Goal: Task Accomplishment & Management: Complete application form

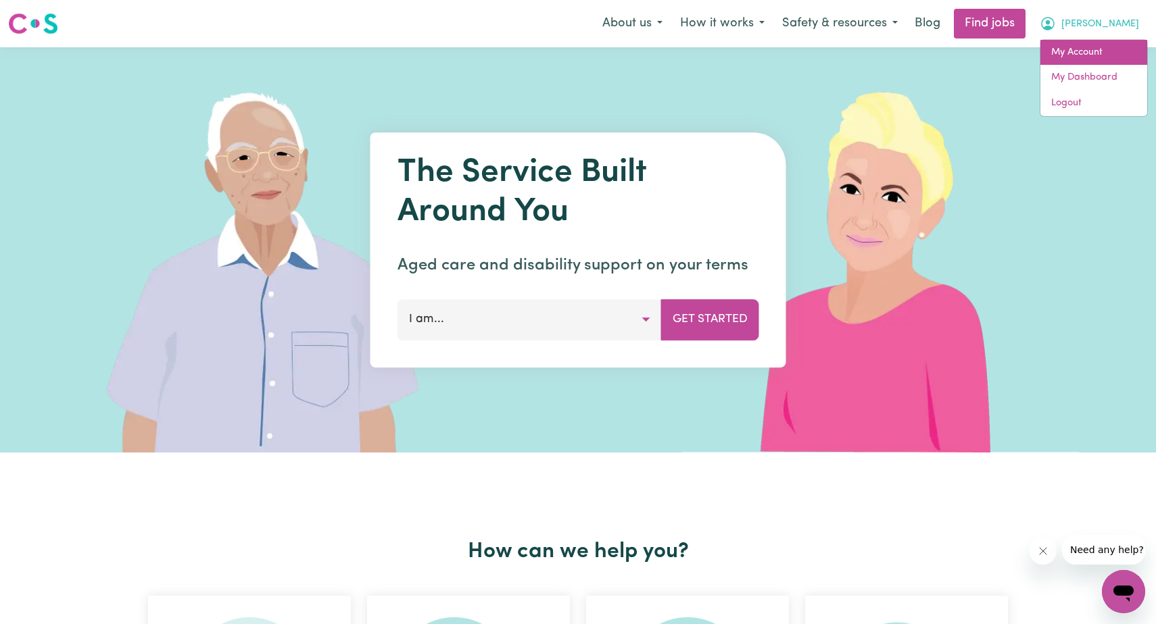
click at [1094, 56] on link "My Account" at bounding box center [1093, 53] width 107 height 26
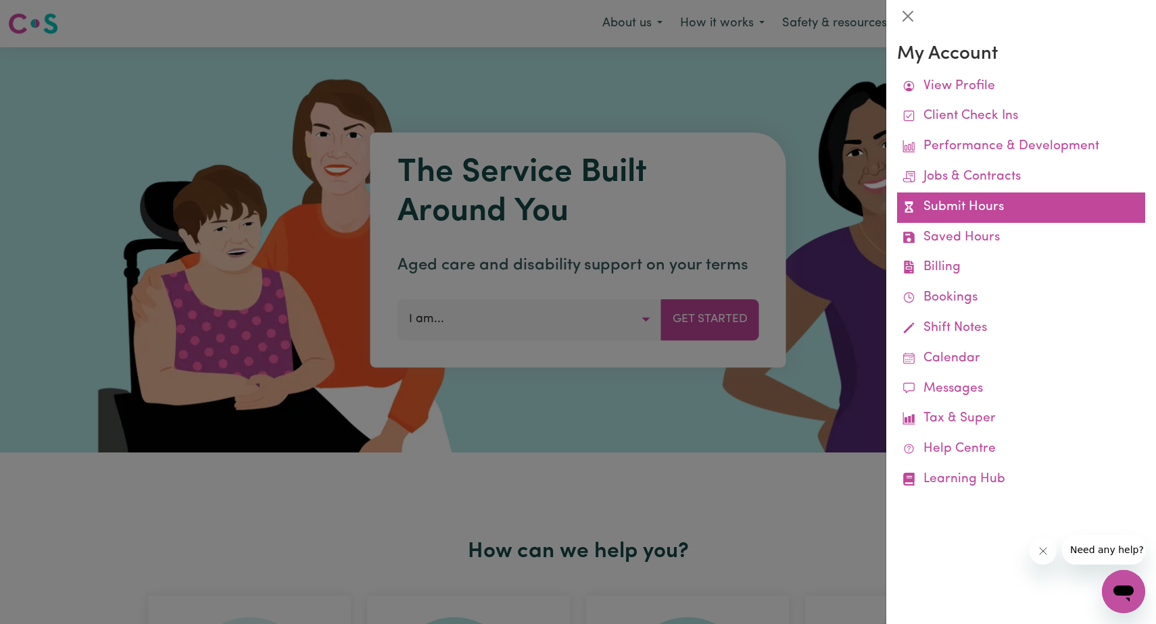
click at [1005, 206] on link "Submit Hours" at bounding box center [1021, 208] width 248 height 30
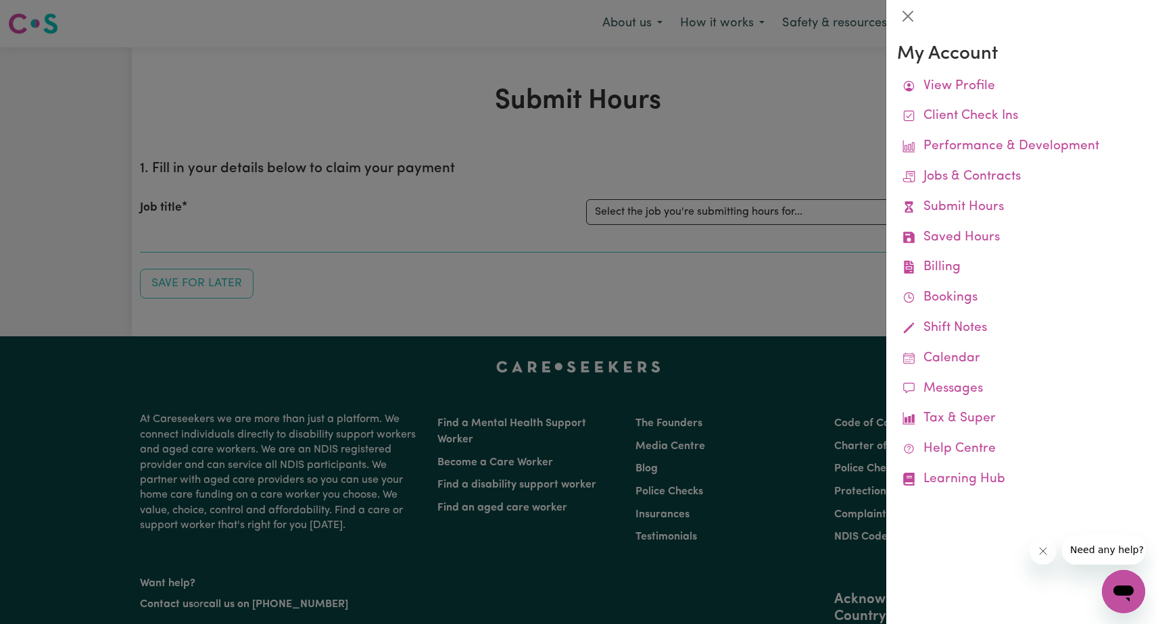
click at [732, 213] on div at bounding box center [578, 312] width 1156 height 624
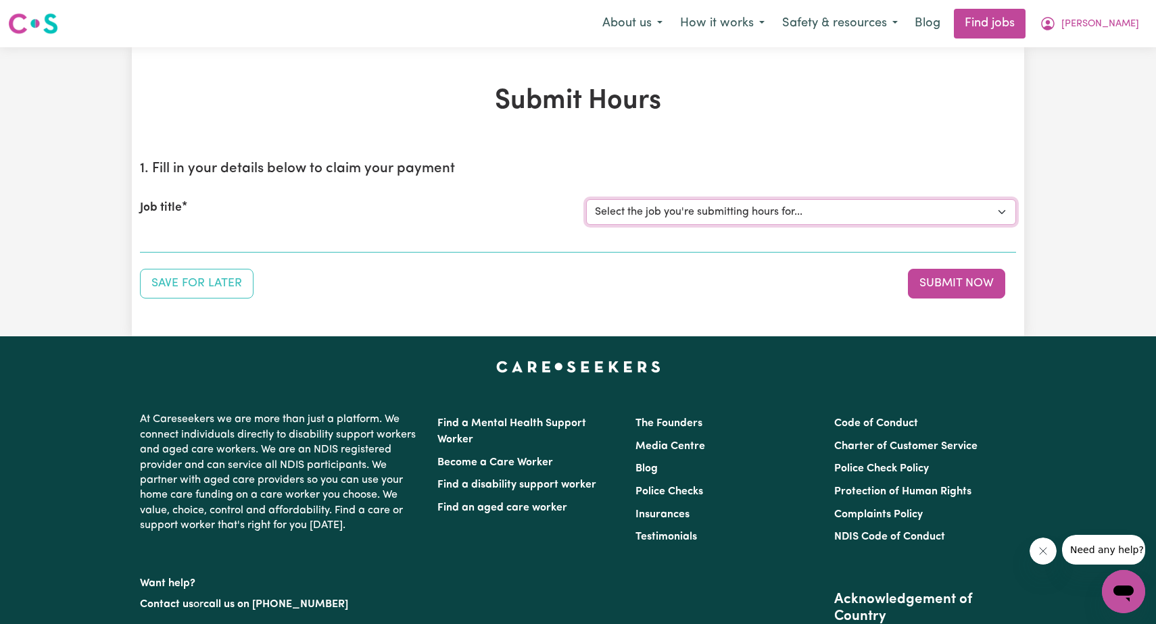
select select "12237"
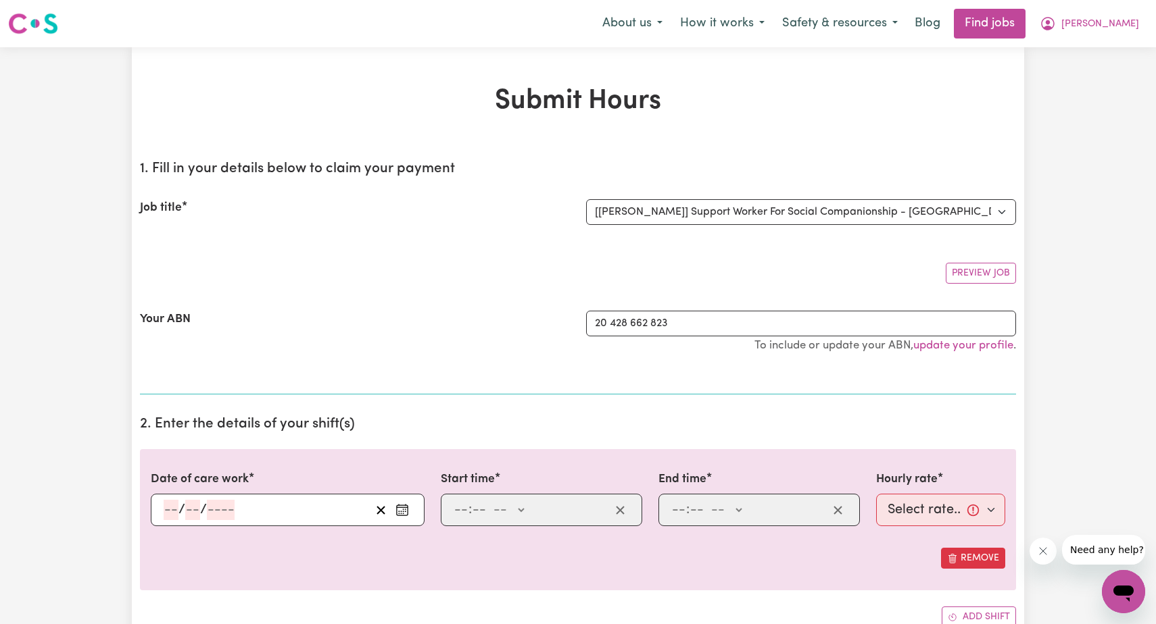
click at [402, 510] on icon "Enter the date of care work" at bounding box center [402, 511] width 14 height 14
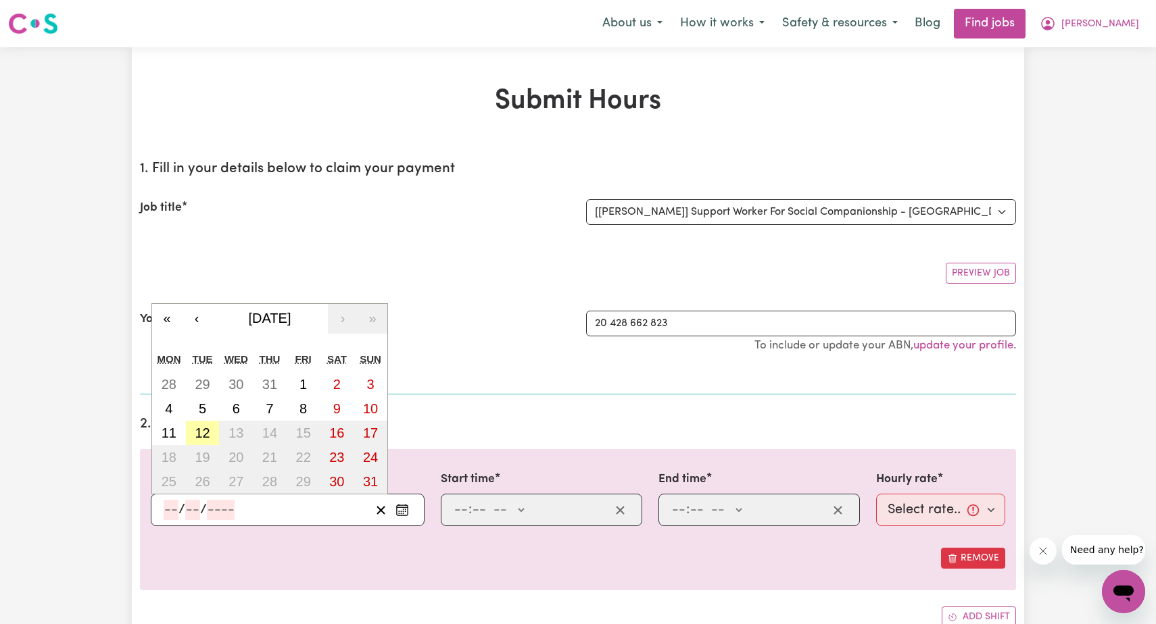
click at [204, 431] on abbr "12" at bounding box center [202, 433] width 15 height 15
type input "[DATE]"
type input "12"
type input "8"
type input "2025"
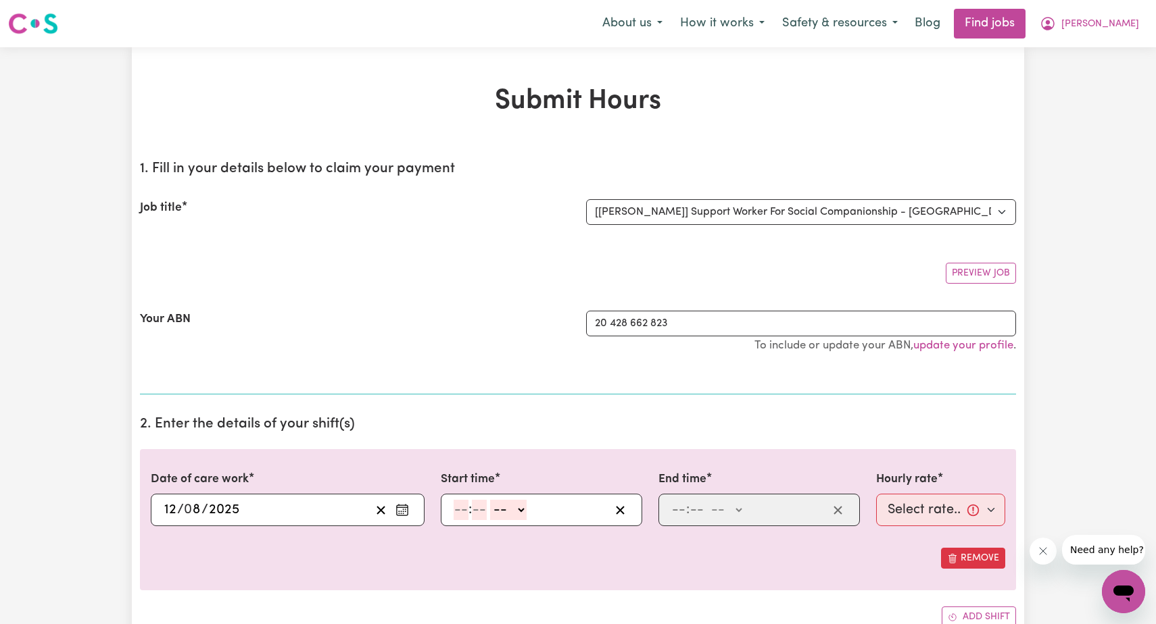
click at [460, 512] on input "number" at bounding box center [460, 510] width 15 height 20
type input "9"
type input "00"
select select "am"
type input "09:00"
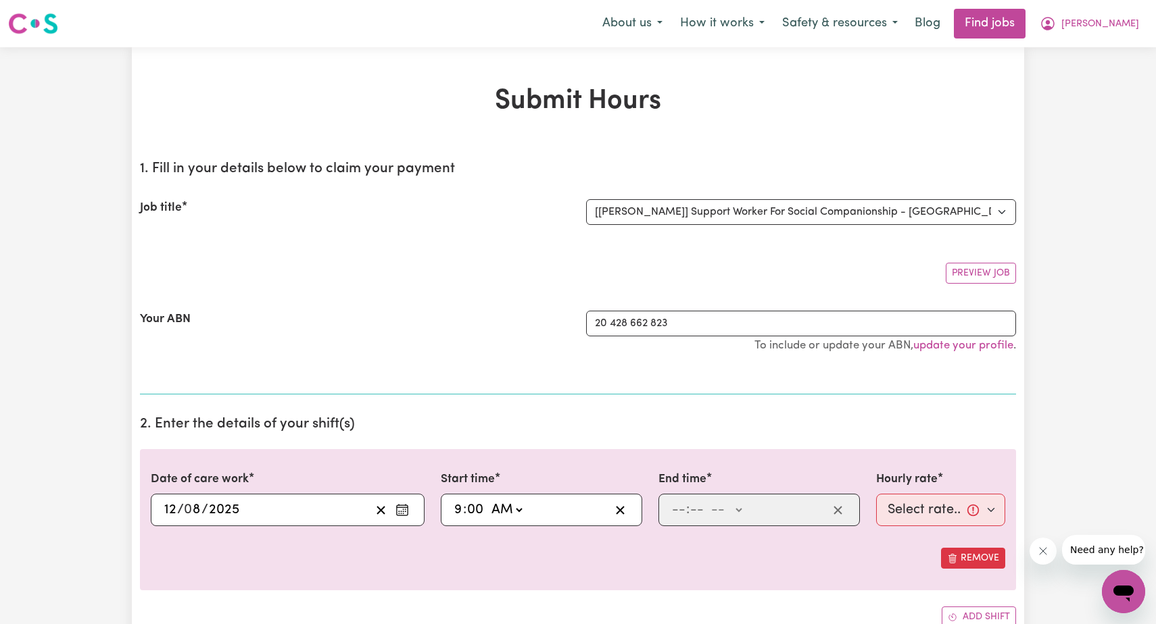
type input "0"
click at [672, 511] on input "number" at bounding box center [678, 510] width 15 height 20
type input "12"
type input "00"
select select "pm"
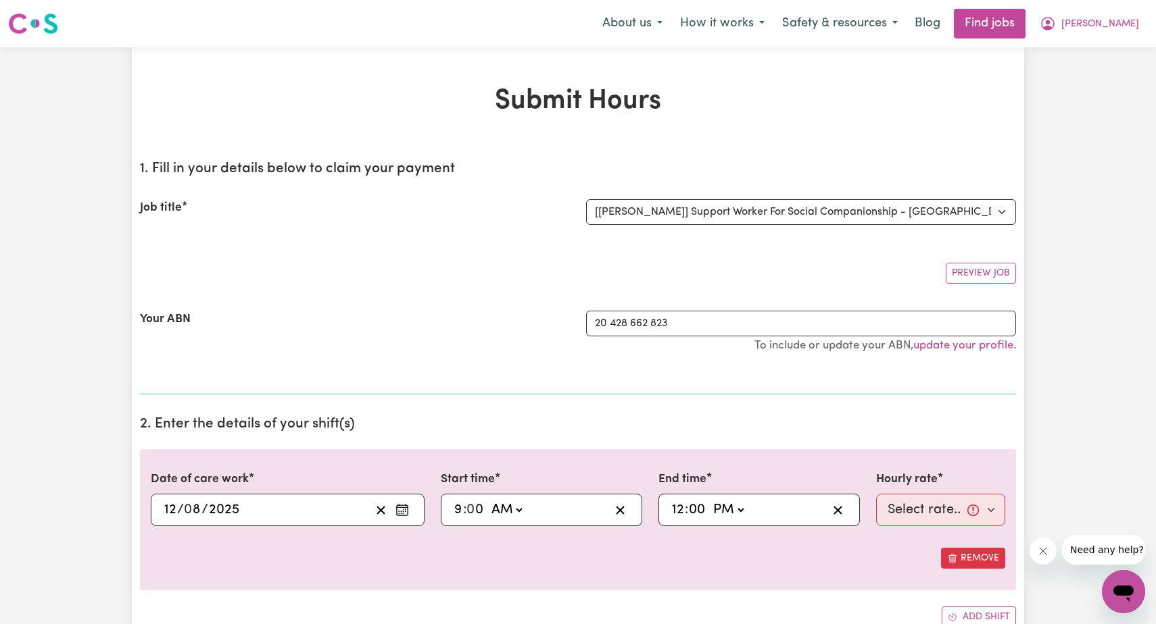
type input "12:00"
type input "0"
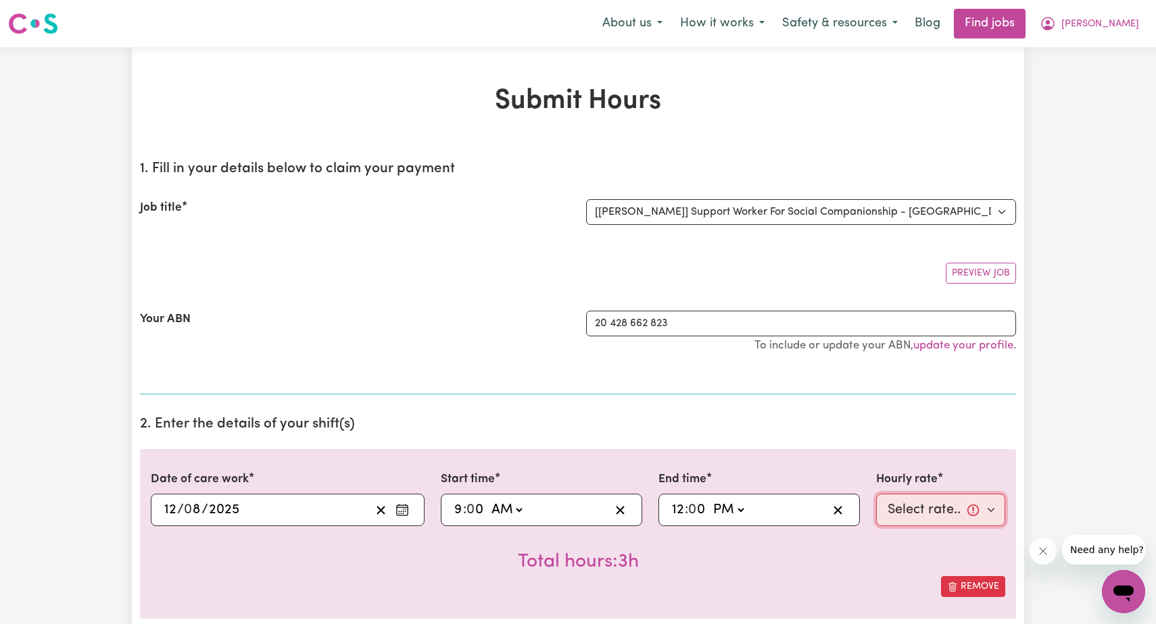
select select "82.49-Weekday"
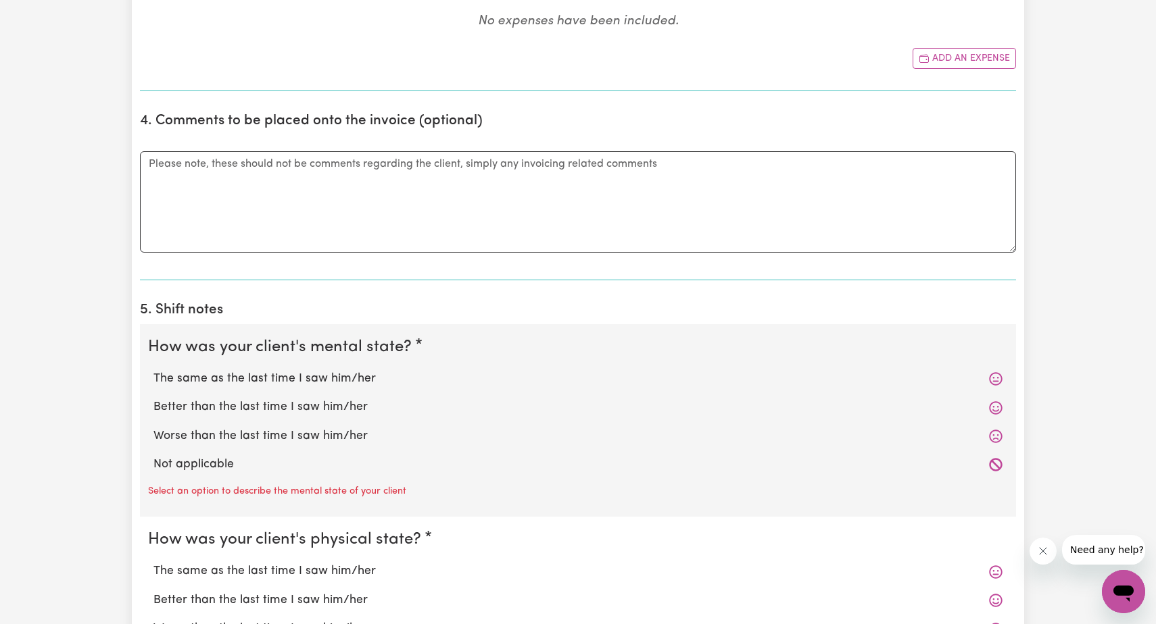
scroll to position [743, 0]
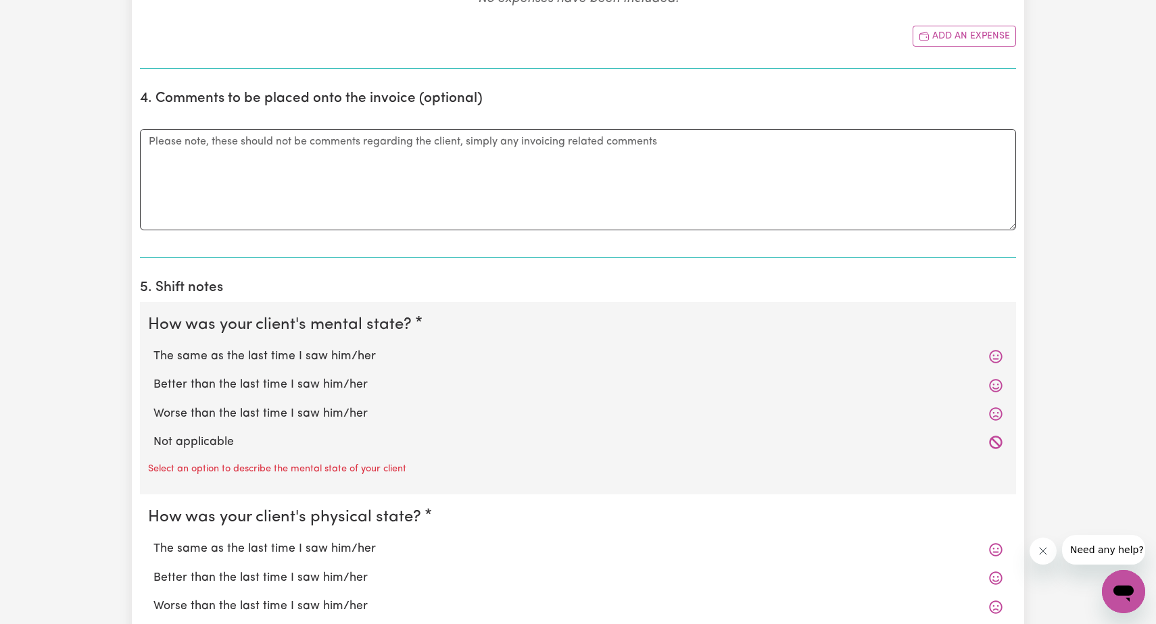
click at [353, 351] on label "The same as the last time I saw him/her" at bounding box center [577, 357] width 849 height 18
click at [153, 348] on input "The same as the last time I saw him/her" at bounding box center [153, 347] width 1 height 1
radio input "true"
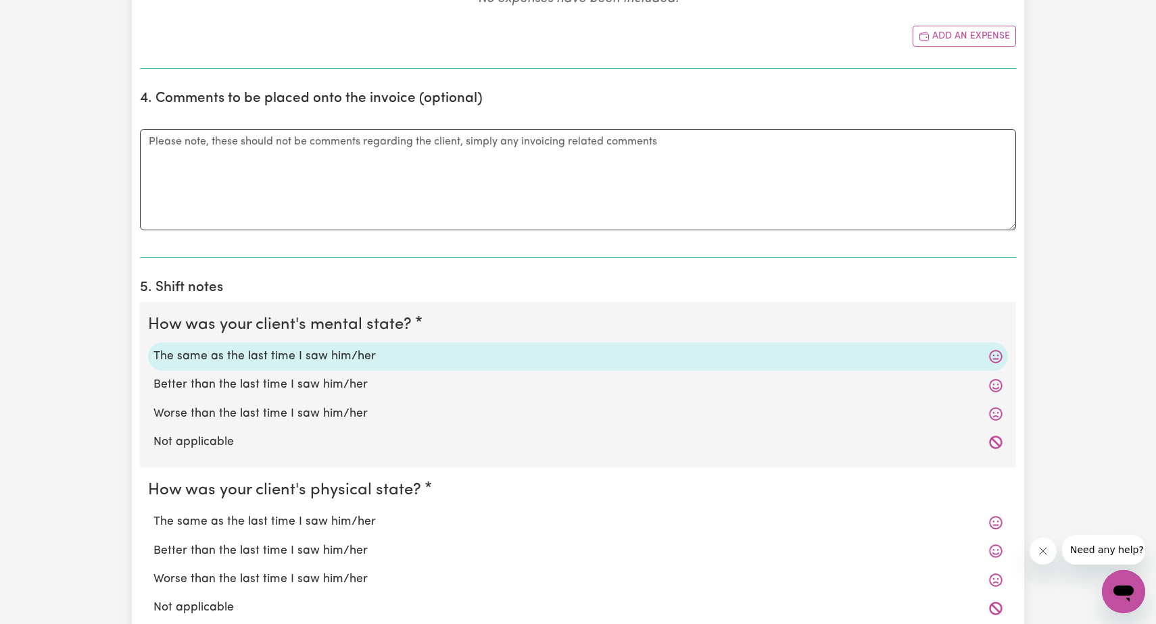
click at [342, 547] on label "Better than the last time I saw him/her" at bounding box center [577, 552] width 849 height 18
click at [153, 543] on input "Better than the last time I saw him/her" at bounding box center [153, 542] width 1 height 1
radio input "true"
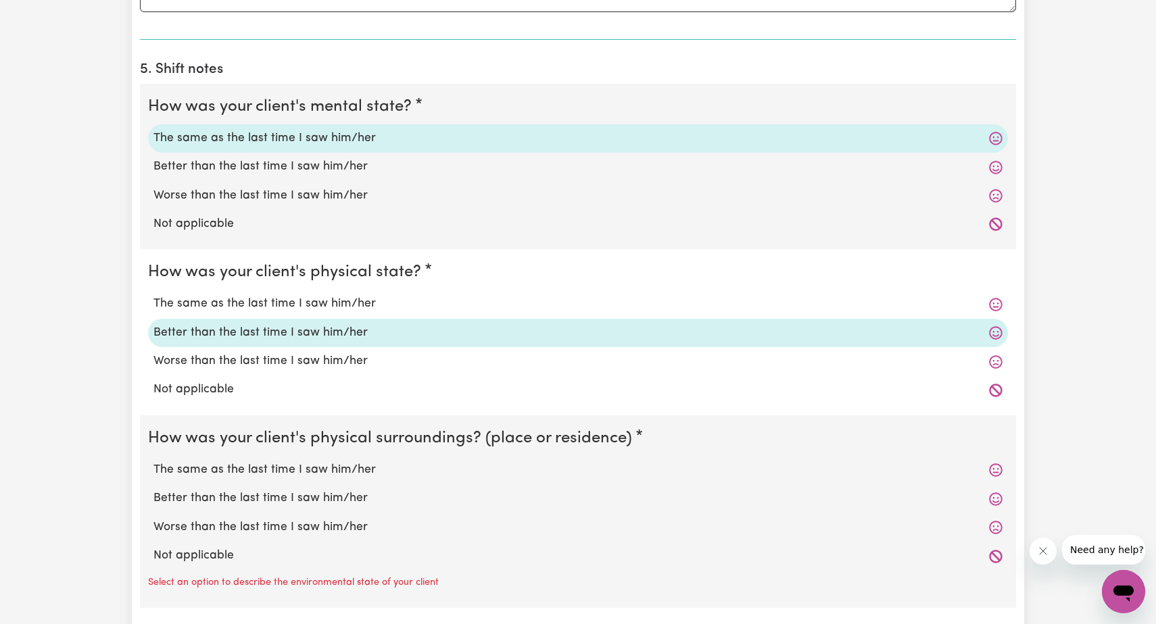
scroll to position [974, 0]
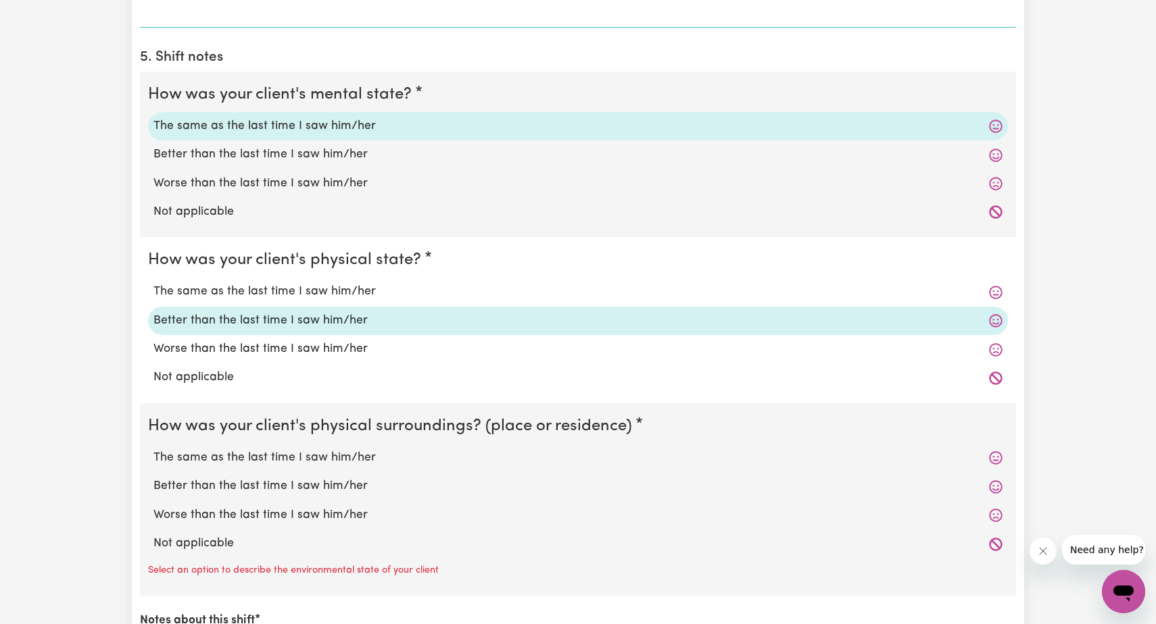
click at [324, 452] on label "The same as the last time I saw him/her" at bounding box center [577, 458] width 849 height 18
click at [153, 449] on input "The same as the last time I saw him/her" at bounding box center [153, 449] width 1 height 1
radio input "true"
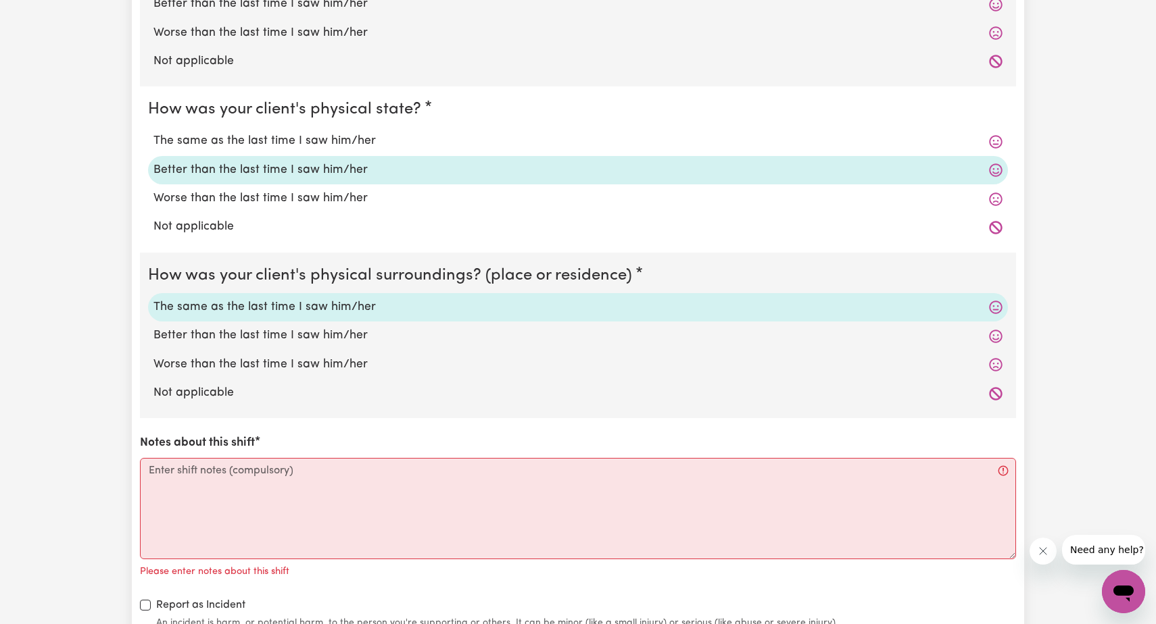
scroll to position [1127, 0]
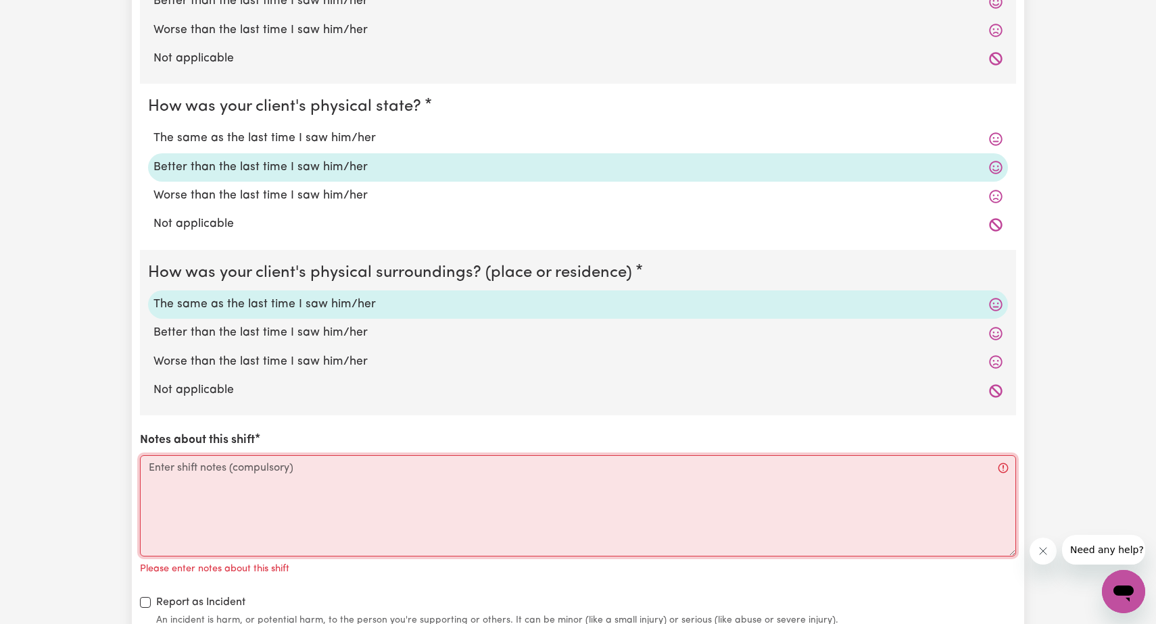
click at [150, 483] on textarea "Notes about this shift" at bounding box center [578, 506] width 876 height 101
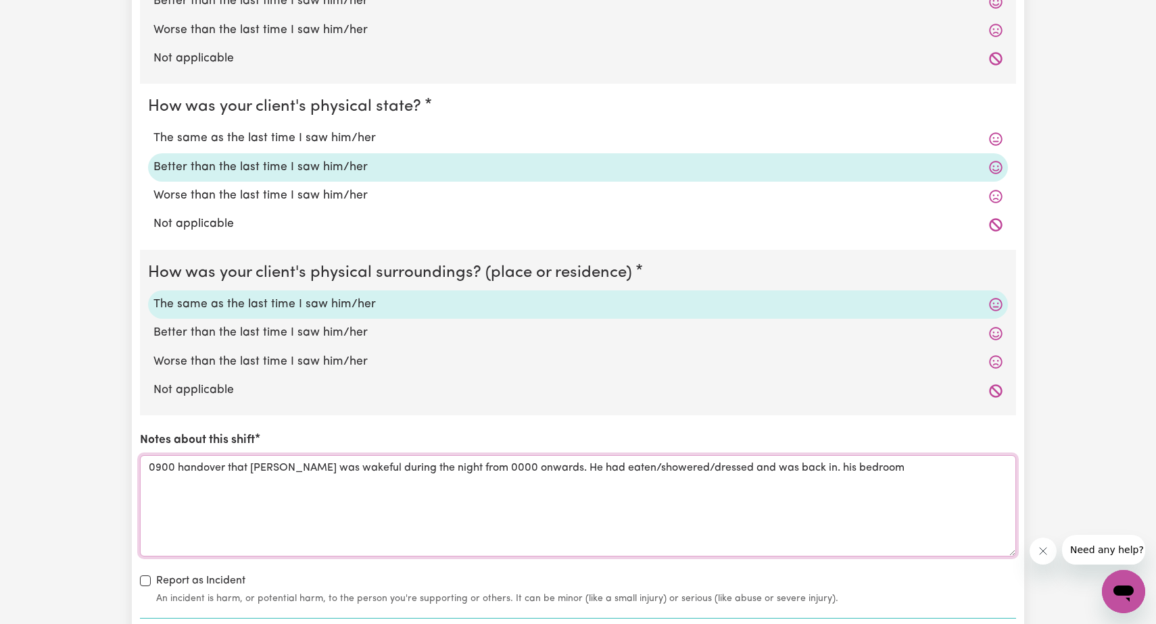
click at [773, 462] on textarea "0900 handover that [PERSON_NAME] was wakeful during the night from 0000 onwards…" at bounding box center [578, 506] width 876 height 101
click at [837, 458] on textarea "0900 handover that [PERSON_NAME] was wakeful during the night from 0000 onwards…" at bounding box center [578, 506] width 876 height 101
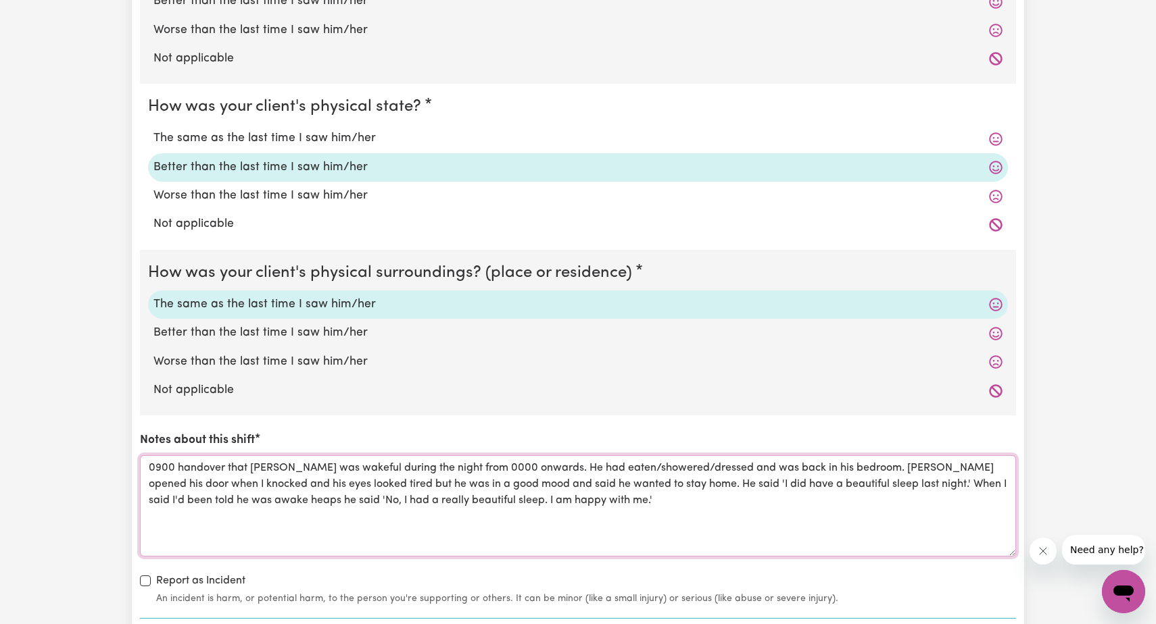
click at [172, 495] on textarea "0900 handover that [PERSON_NAME] was wakeful during the night from 0000 onwards…" at bounding box center [578, 506] width 876 height 101
click at [243, 493] on textarea "0900 handover that [PERSON_NAME] was wakeful during the night from 0000 onwards…" at bounding box center [578, 506] width 876 height 101
click at [644, 495] on textarea "0900 handover that [PERSON_NAME] was wakeful during the night from 0000 onwards…" at bounding box center [578, 506] width 876 height 101
click at [770, 493] on textarea "0900 handover that [PERSON_NAME] was wakeful during the night from 0000 onwards…" at bounding box center [578, 506] width 876 height 101
click at [925, 493] on textarea "0900 handover that [PERSON_NAME] was wakeful during the night from 0000 onwards…" at bounding box center [578, 506] width 876 height 101
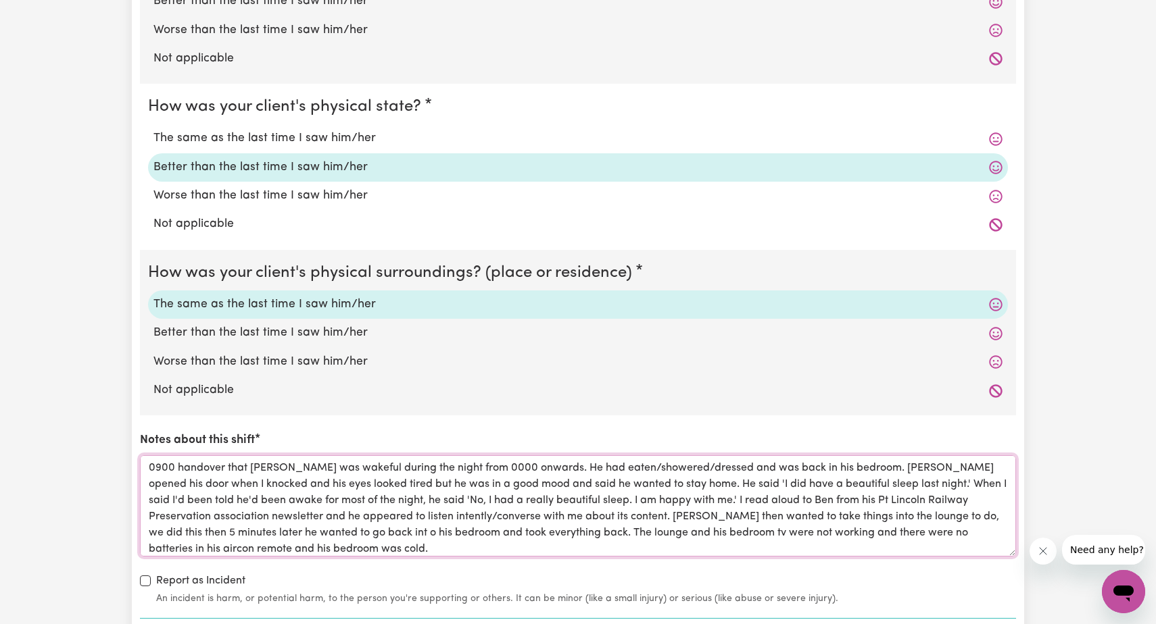
type textarea "0900 handover that [PERSON_NAME] was wakeful during the night from 0000 onwards…"
click at [334, 353] on label "Worse than the last time I saw him/her" at bounding box center [577, 362] width 849 height 18
click at [153, 353] on input "Worse than the last time I saw him/her" at bounding box center [153, 353] width 1 height 1
radio input "true"
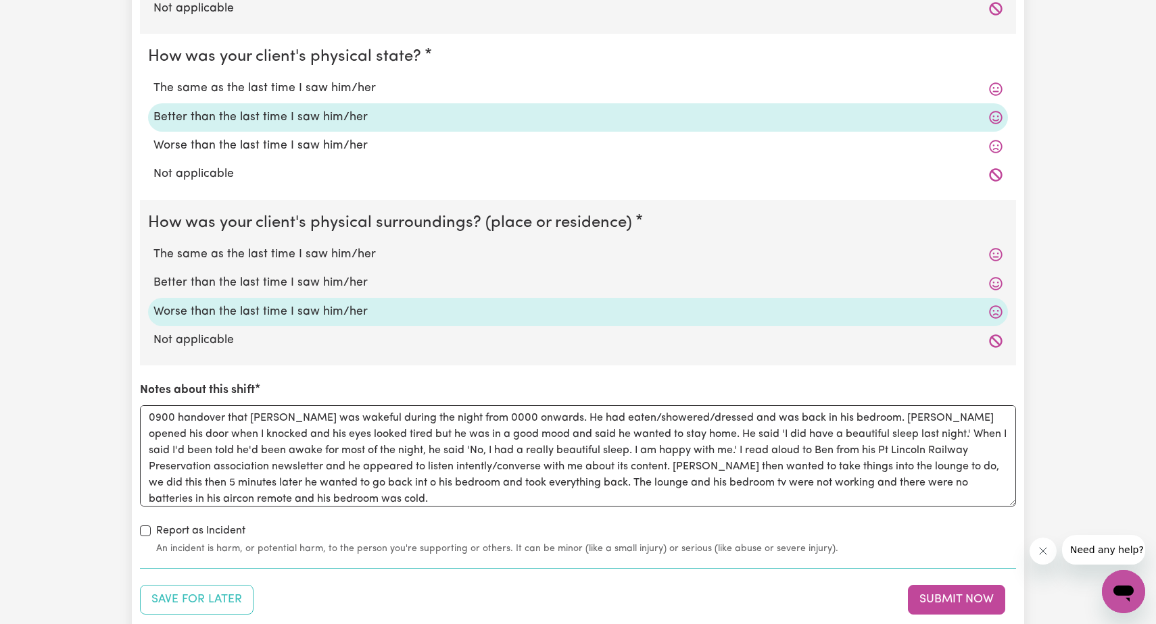
scroll to position [1175, 0]
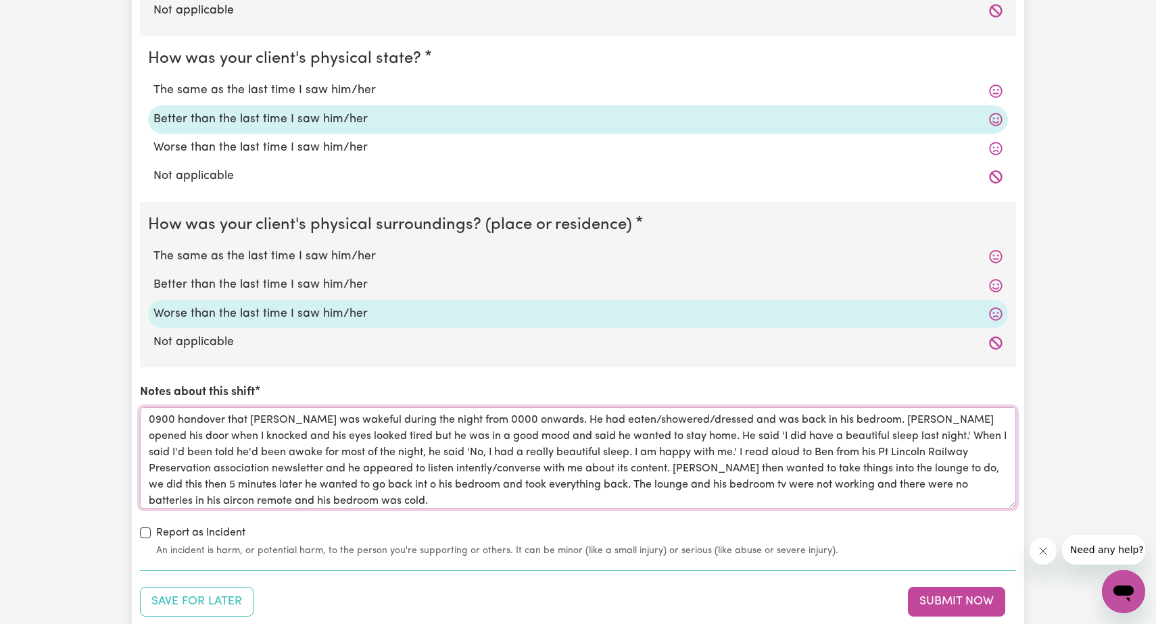
click at [260, 493] on textarea "0900 handover that [PERSON_NAME] was wakeful during the night from 0000 onwards…" at bounding box center [578, 458] width 876 height 101
click at [527, 493] on textarea "0900 handover that [PERSON_NAME] was wakeful during the night from 0000 onwards…" at bounding box center [578, 458] width 876 height 101
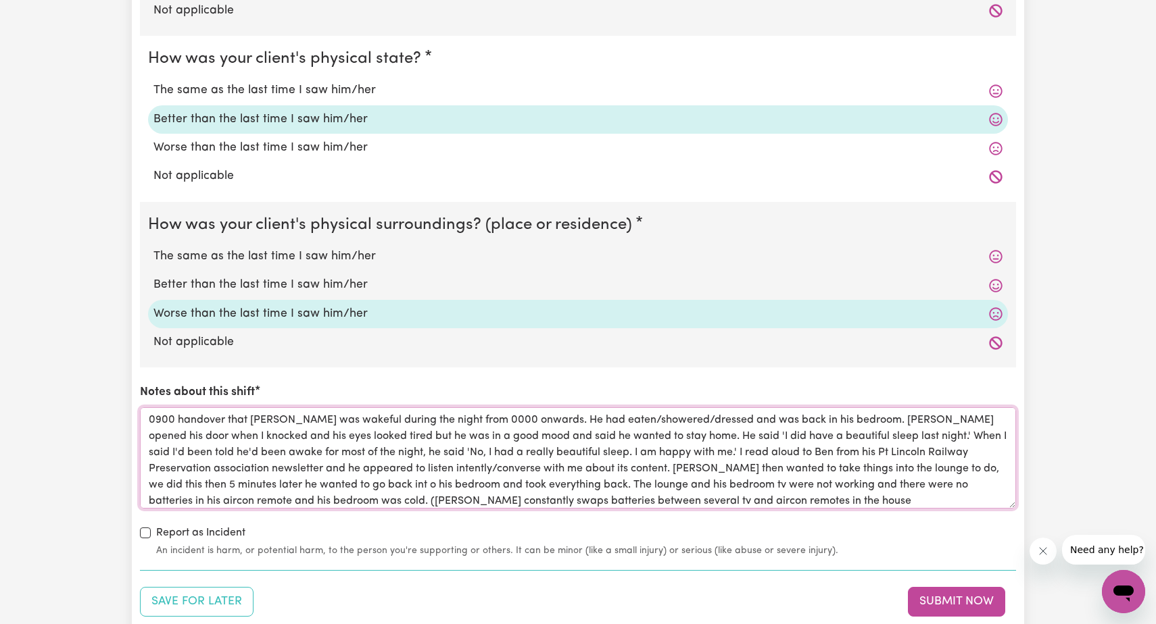
click at [665, 493] on textarea "0900 handover that [PERSON_NAME] was wakeful during the night from 0000 onwards…" at bounding box center [578, 458] width 876 height 101
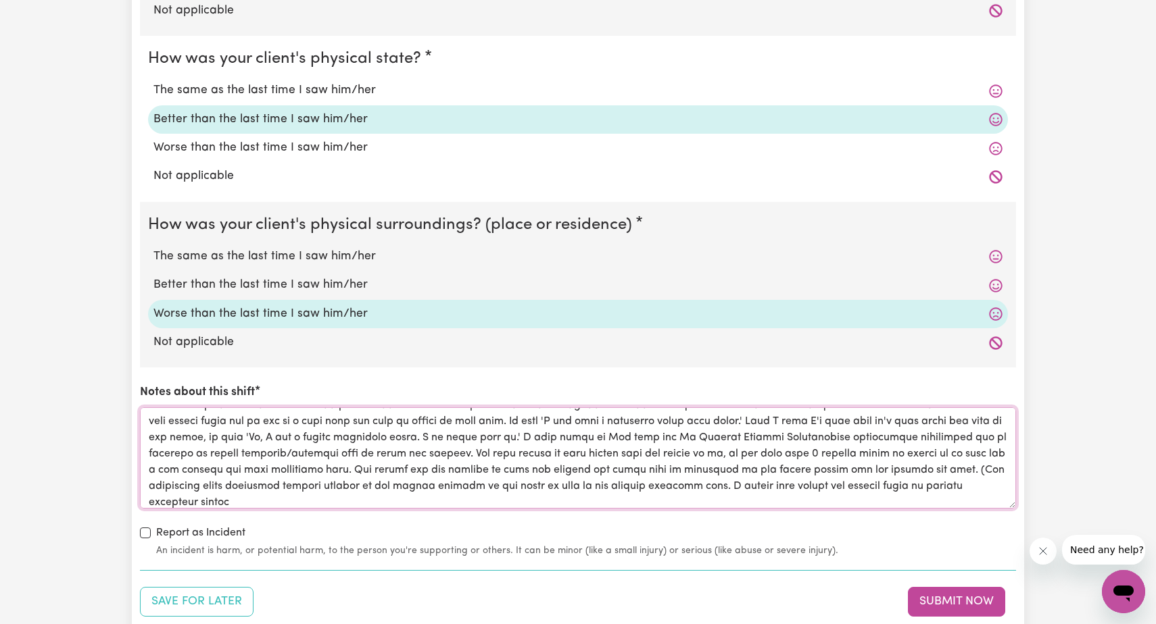
click at [241, 494] on textarea "Notes about this shift" at bounding box center [578, 458] width 876 height 101
click at [345, 497] on textarea "Notes about this shift" at bounding box center [578, 458] width 876 height 101
click at [713, 483] on textarea "Notes about this shift" at bounding box center [578, 458] width 876 height 101
click at [324, 502] on div "How was your client's mental state? The same as the last time I saw him/her Bet…" at bounding box center [578, 214] width 876 height 688
click at [324, 495] on textarea "Notes about this shift" at bounding box center [578, 458] width 876 height 101
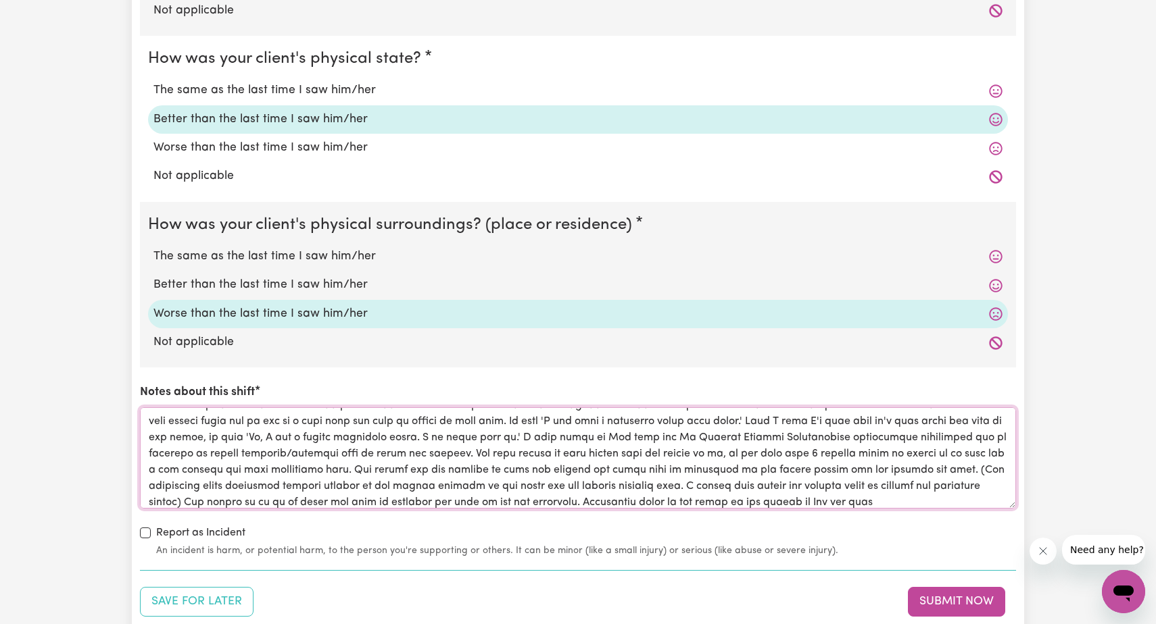
scroll to position [38, 0]
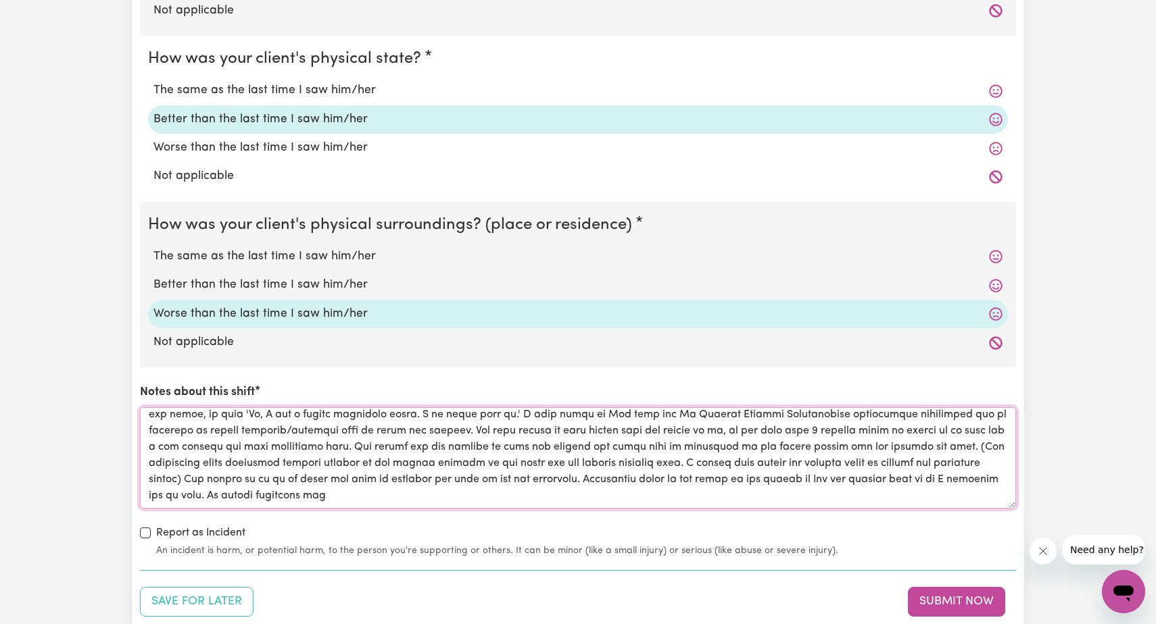
click at [834, 475] on textarea "Notes about this shift" at bounding box center [578, 458] width 876 height 101
click at [878, 475] on textarea "Notes about this shift" at bounding box center [578, 458] width 876 height 101
click at [918, 472] on textarea "Notes about this shift" at bounding box center [578, 458] width 876 height 101
click at [240, 488] on textarea "Notes about this shift" at bounding box center [578, 458] width 876 height 101
click at [287, 489] on textarea "Notes about this shift" at bounding box center [578, 458] width 876 height 101
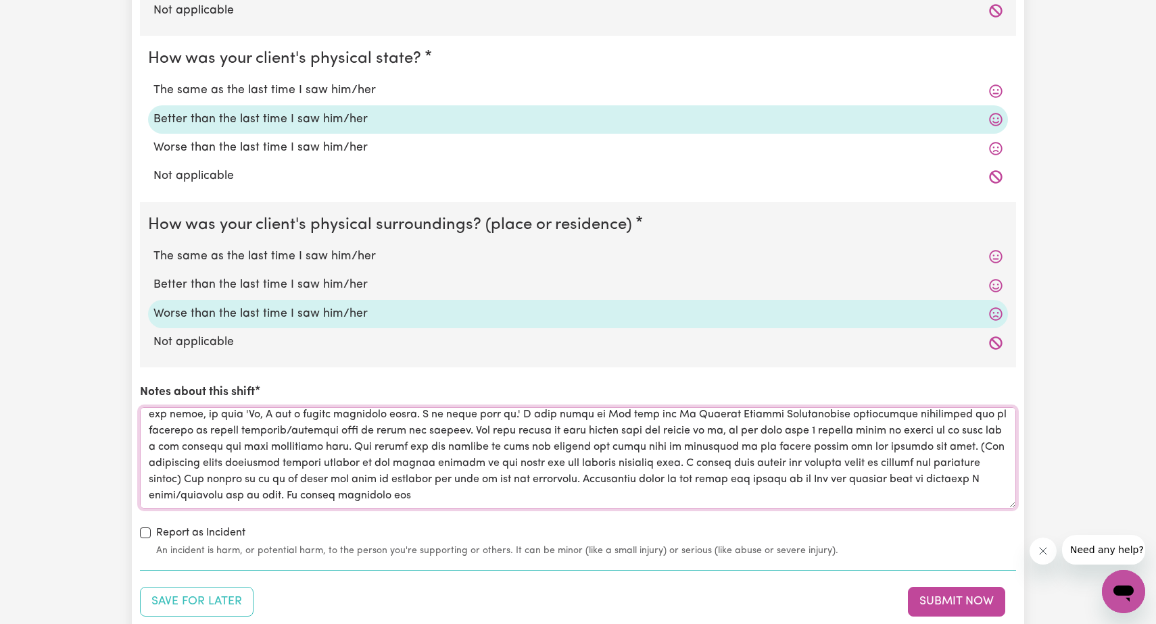
click at [568, 487] on textarea "Notes about this shift" at bounding box center [578, 458] width 876 height 101
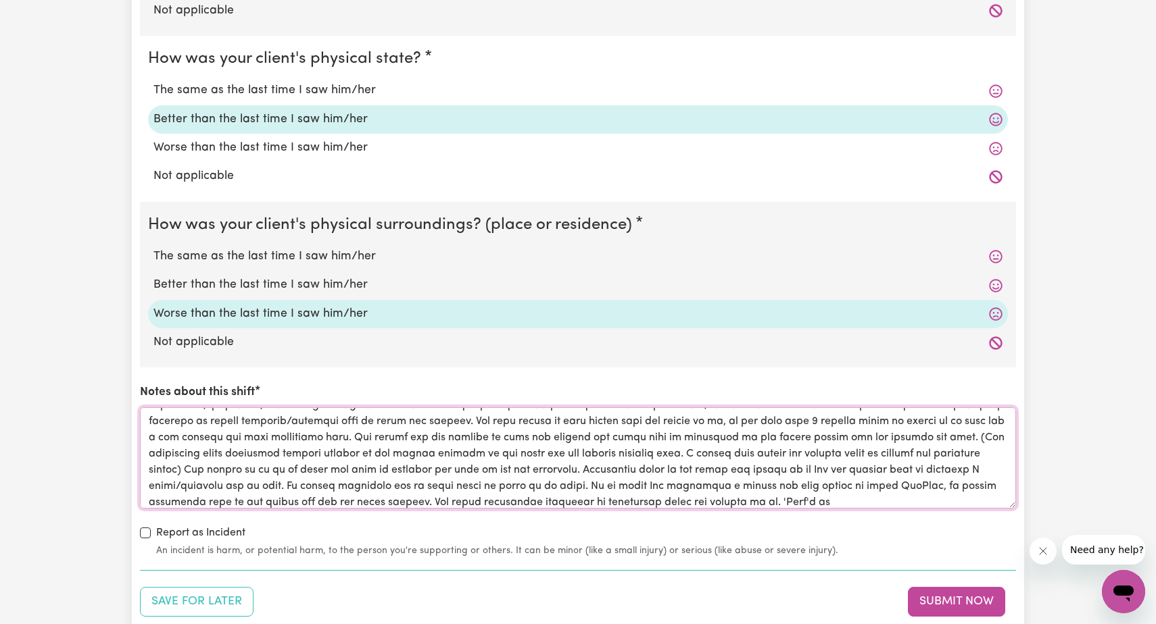
scroll to position [70, 0]
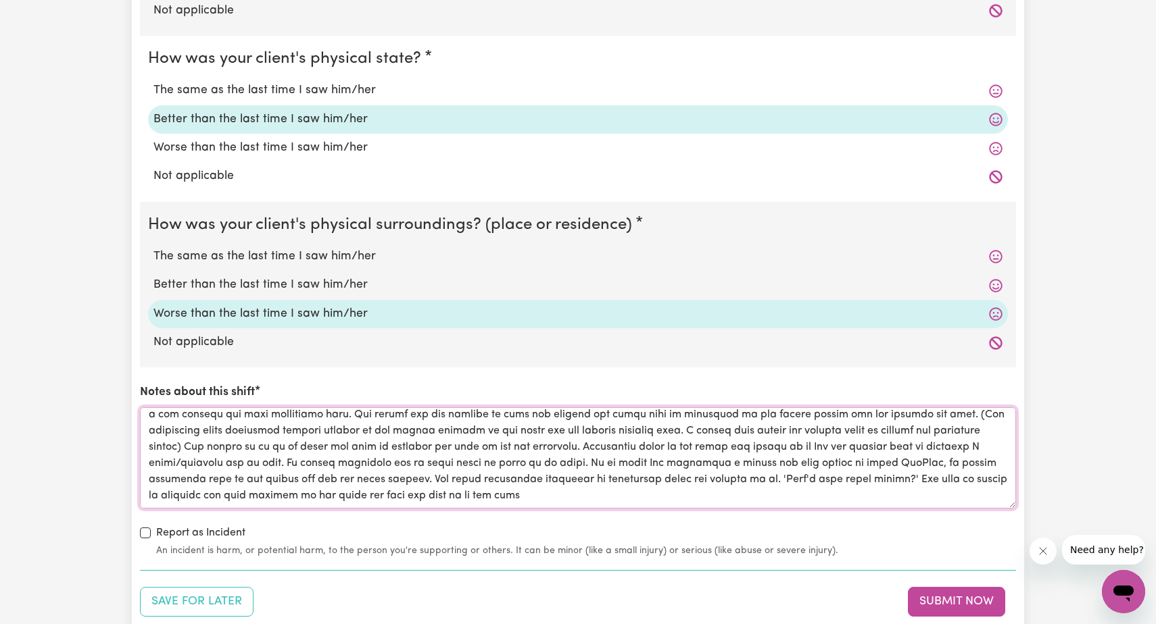
click at [649, 487] on textarea "Notes about this shift" at bounding box center [578, 458] width 876 height 101
click at [732, 489] on textarea "Notes about this shift" at bounding box center [578, 458] width 876 height 101
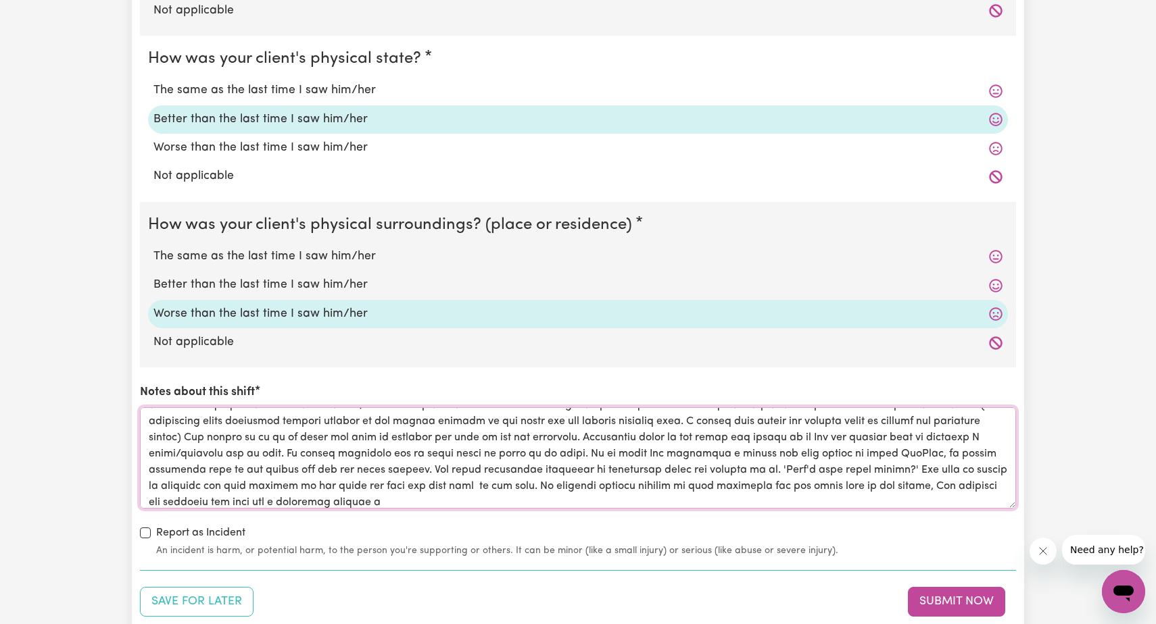
click at [605, 489] on textarea "Notes about this shift" at bounding box center [578, 458] width 876 height 101
click at [645, 495] on textarea "Notes about this shift" at bounding box center [578, 458] width 876 height 101
click at [930, 498] on textarea "Notes about this shift" at bounding box center [578, 458] width 876 height 101
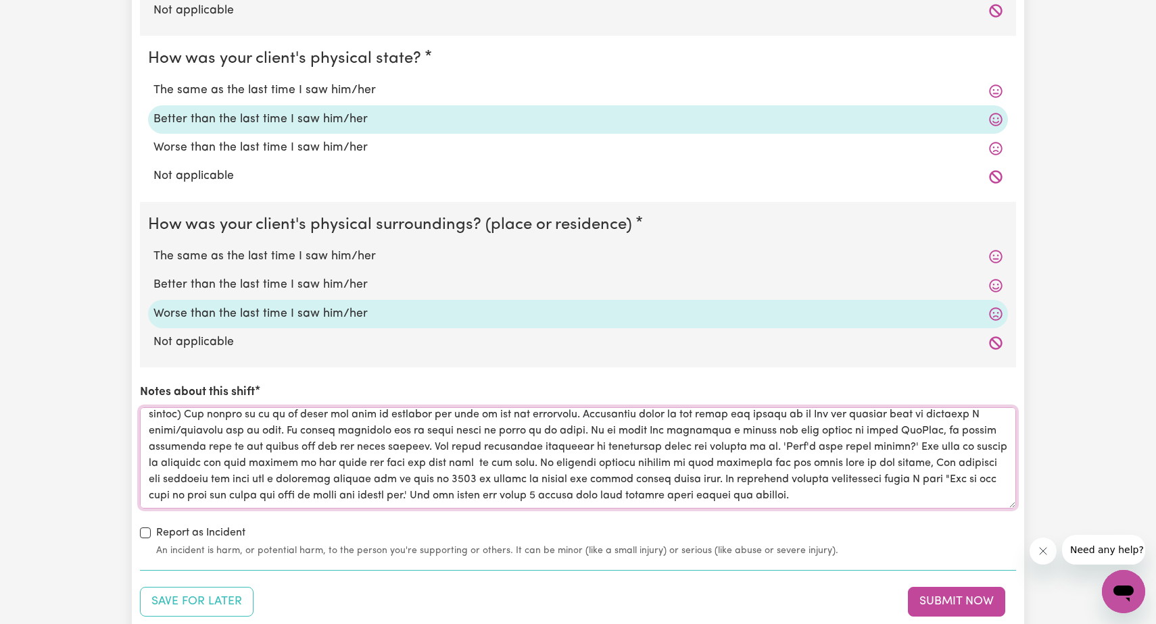
click at [241, 489] on textarea "Notes about this shift" at bounding box center [578, 458] width 876 height 101
click at [376, 489] on textarea "Notes about this shift" at bounding box center [578, 458] width 876 height 101
click at [444, 484] on textarea "Notes about this shift" at bounding box center [578, 458] width 876 height 101
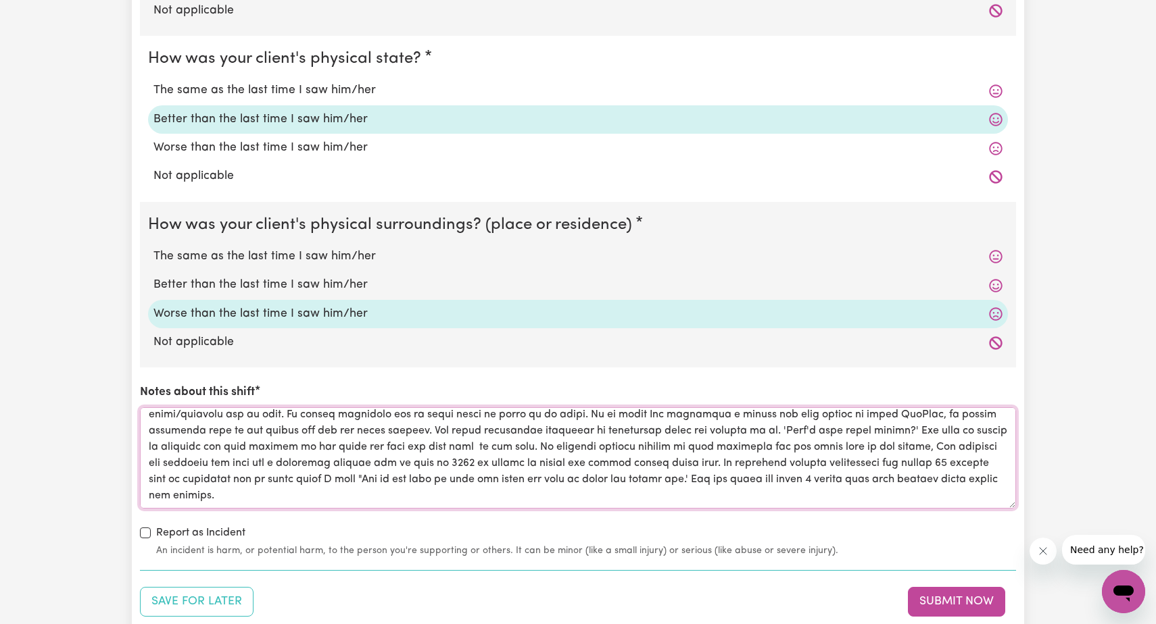
scroll to position [119, 0]
click at [432, 486] on textarea "Notes about this shift" at bounding box center [578, 458] width 876 height 101
click at [929, 472] on textarea "Notes about this shift" at bounding box center [578, 458] width 876 height 101
click at [535, 493] on textarea "Notes about this shift" at bounding box center [578, 458] width 876 height 101
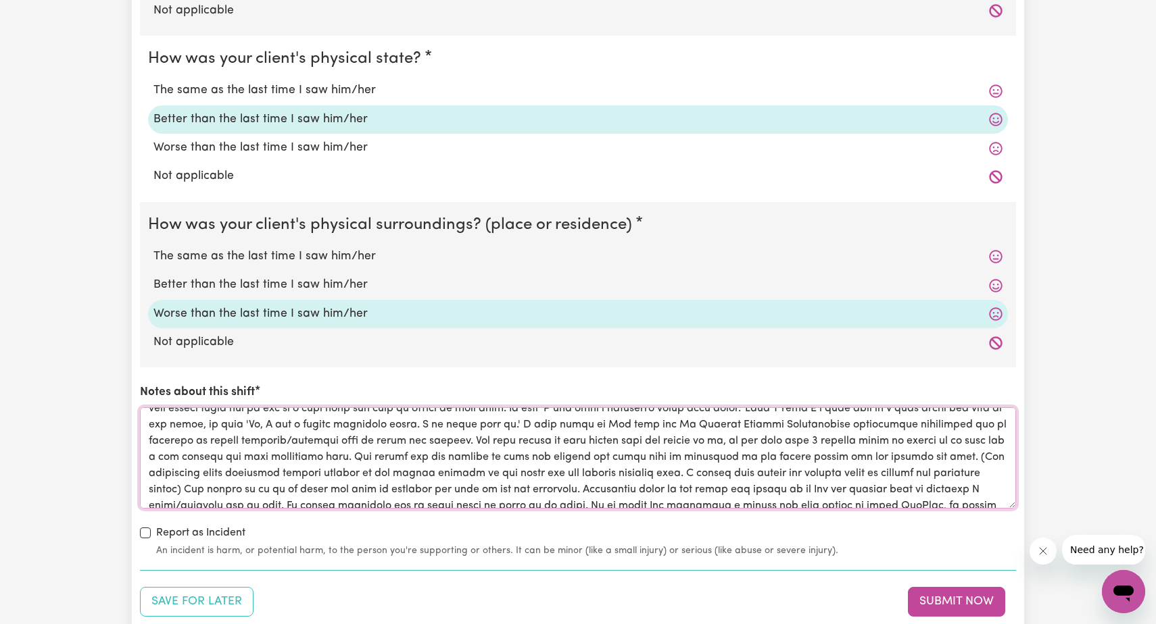
scroll to position [27, 0]
click at [463, 451] on textarea "Notes about this shift" at bounding box center [578, 458] width 876 height 101
click at [770, 449] on textarea "Notes about this shift" at bounding box center [578, 458] width 876 height 101
click at [216, 467] on textarea "Notes about this shift" at bounding box center [578, 458] width 876 height 101
click at [869, 449] on textarea "Notes about this shift" at bounding box center [578, 458] width 876 height 101
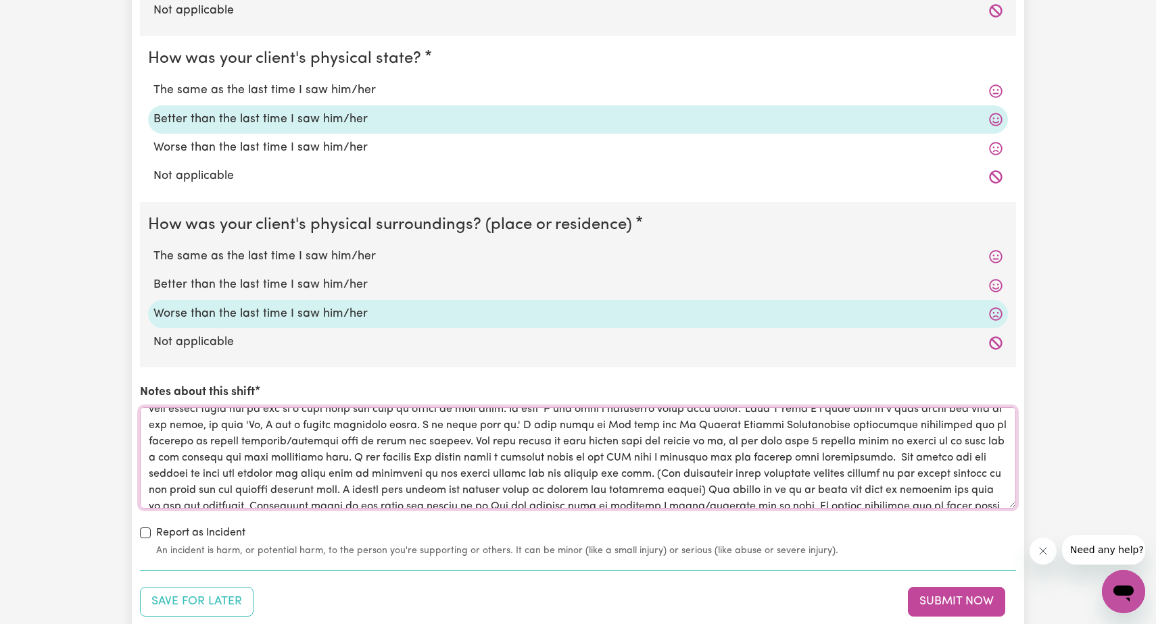
click at [996, 450] on textarea "Notes about this shift" at bounding box center [578, 458] width 876 height 101
click at [264, 464] on textarea "Notes about this shift" at bounding box center [578, 458] width 876 height 101
click at [467, 446] on textarea "Notes about this shift" at bounding box center [578, 458] width 876 height 101
click at [563, 452] on textarea "Notes about this shift" at bounding box center [578, 458] width 876 height 101
click at [594, 449] on textarea "Notes about this shift" at bounding box center [578, 458] width 876 height 101
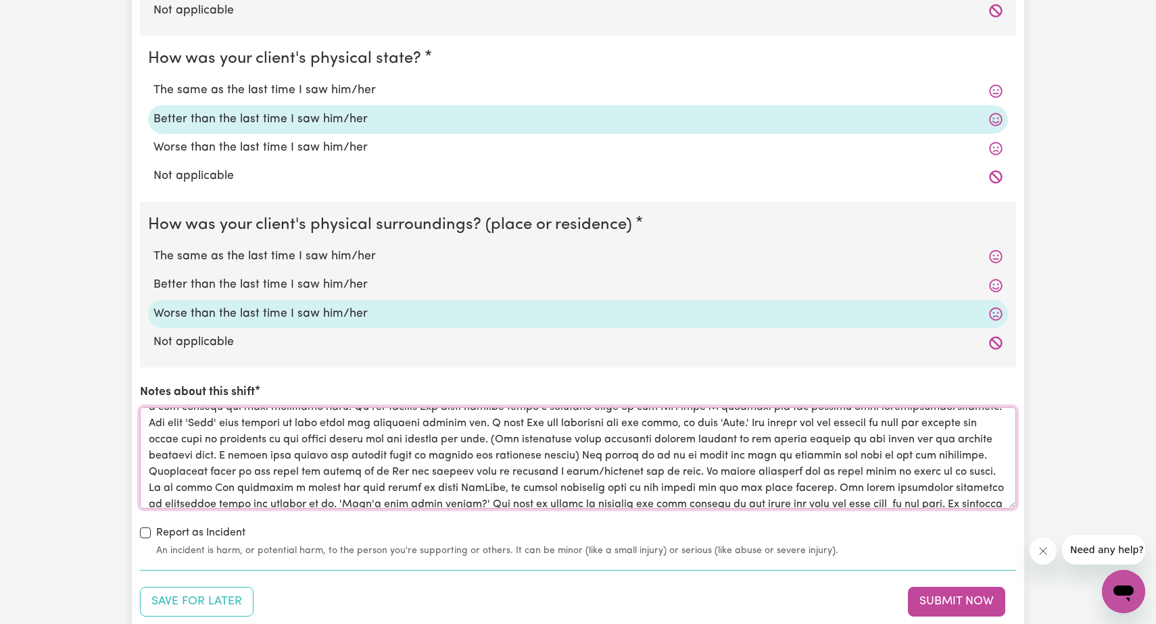
scroll to position [79, 0]
click at [545, 462] on textarea "Notes about this shift" at bounding box center [578, 458] width 876 height 101
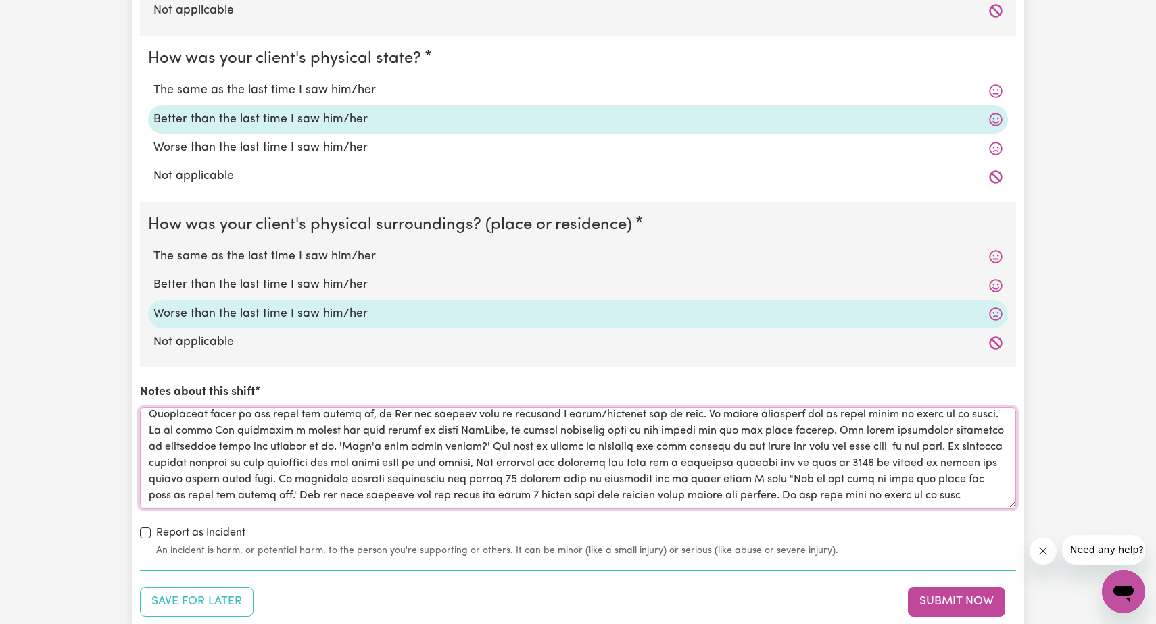
scroll to position [151, 0]
click at [1010, 457] on textarea "Notes about this shift" at bounding box center [578, 458] width 876 height 101
click at [434, 489] on textarea "Notes about this shift" at bounding box center [578, 458] width 876 height 101
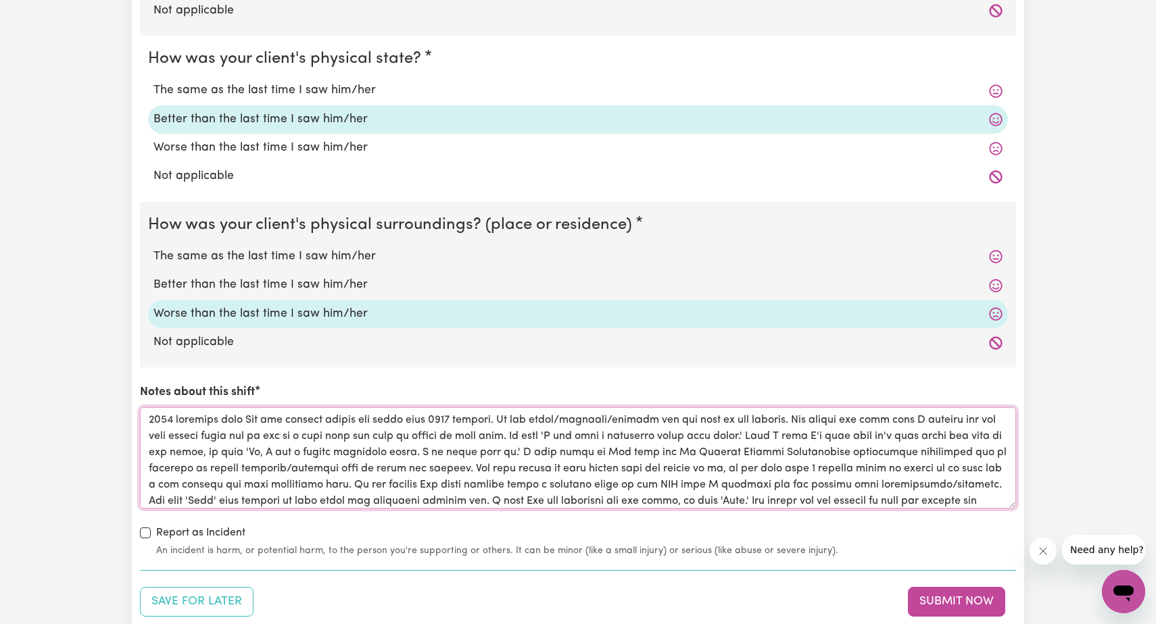
scroll to position [0, 0]
click at [296, 412] on textarea "Notes about this shift" at bounding box center [578, 458] width 876 height 101
click at [543, 463] on textarea "Notes about this shift" at bounding box center [578, 458] width 876 height 101
click at [996, 465] on textarea "Notes about this shift" at bounding box center [578, 458] width 876 height 101
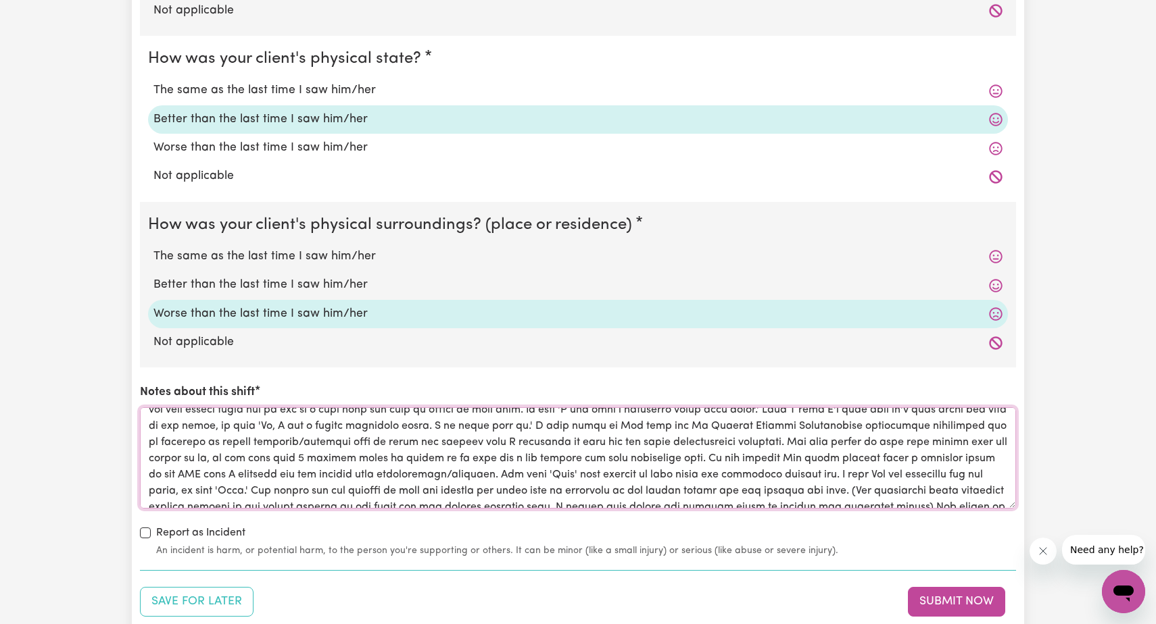
scroll to position [27, 0]
click at [601, 451] on textarea "Notes about this shift" at bounding box center [578, 458] width 876 height 101
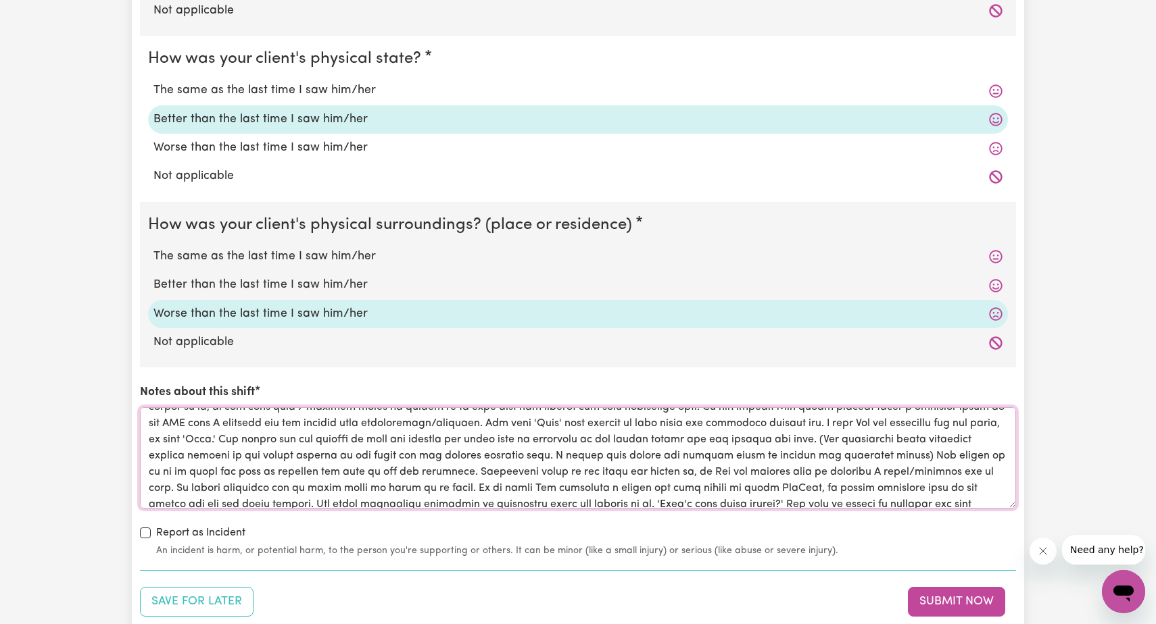
scroll to position [83, 0]
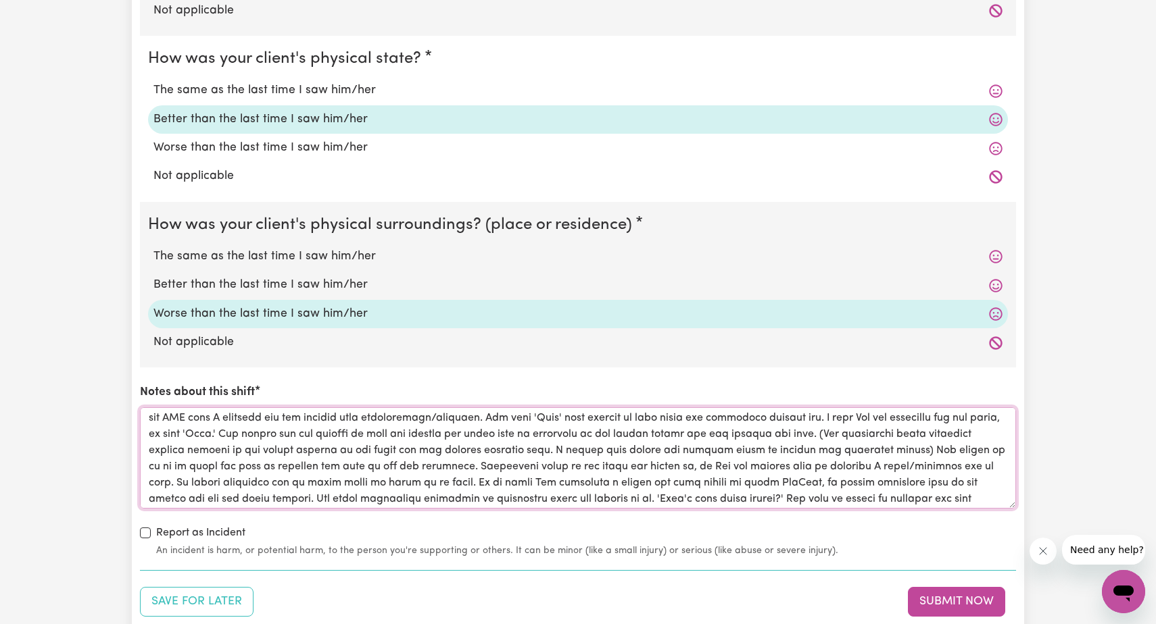
click at [851, 443] on textarea "Notes about this shift" at bounding box center [578, 458] width 876 height 101
click at [841, 443] on textarea "Notes about this shift" at bounding box center [578, 458] width 876 height 101
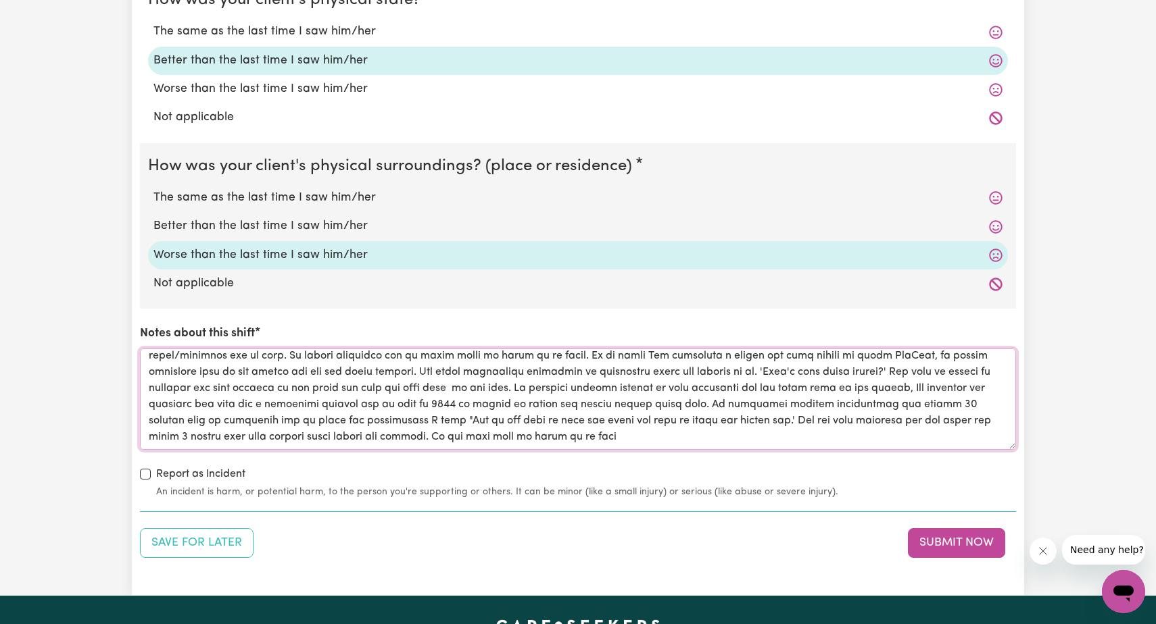
scroll to position [1235, 0]
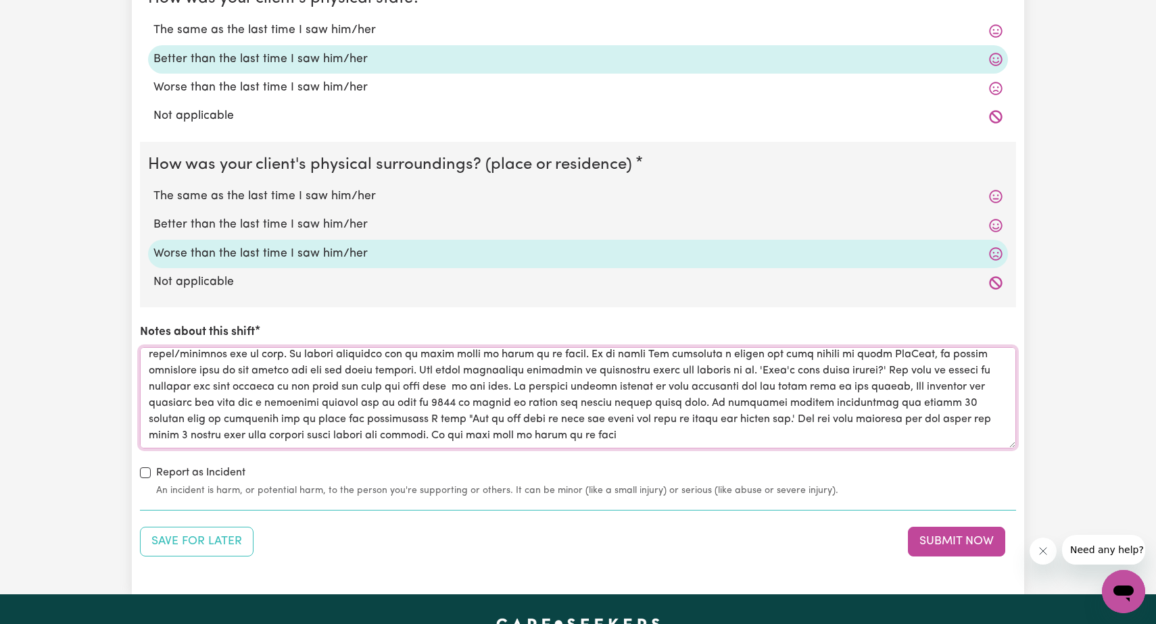
click at [624, 383] on textarea "Notes about this shift" at bounding box center [578, 397] width 876 height 101
click at [516, 411] on textarea "Notes about this shift" at bounding box center [578, 397] width 876 height 101
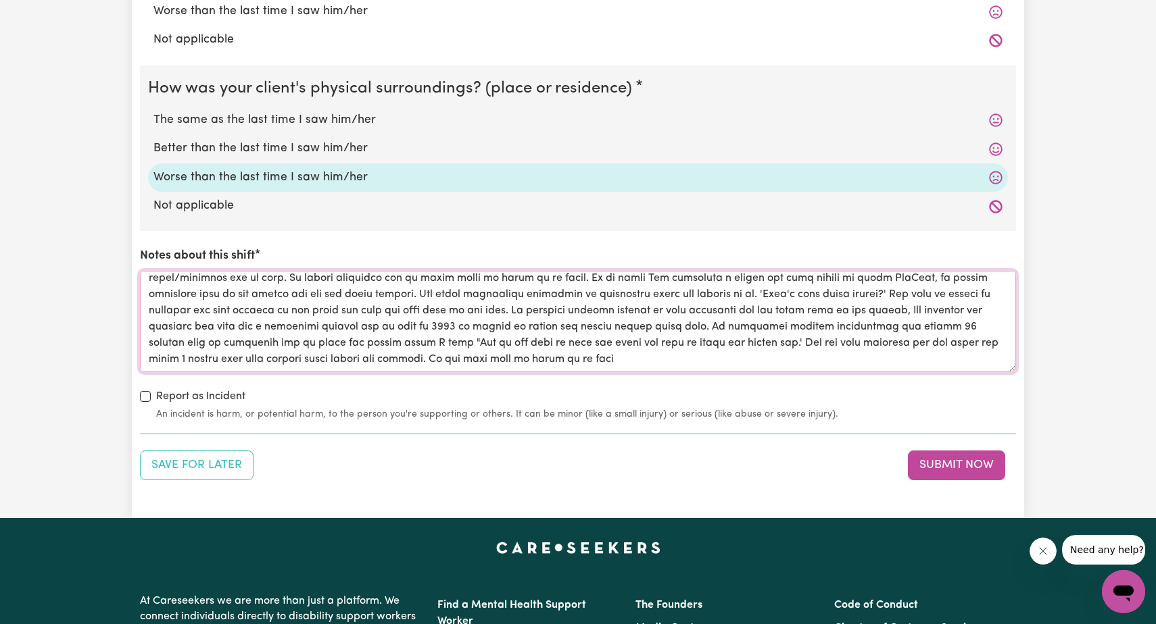
scroll to position [1310, 0]
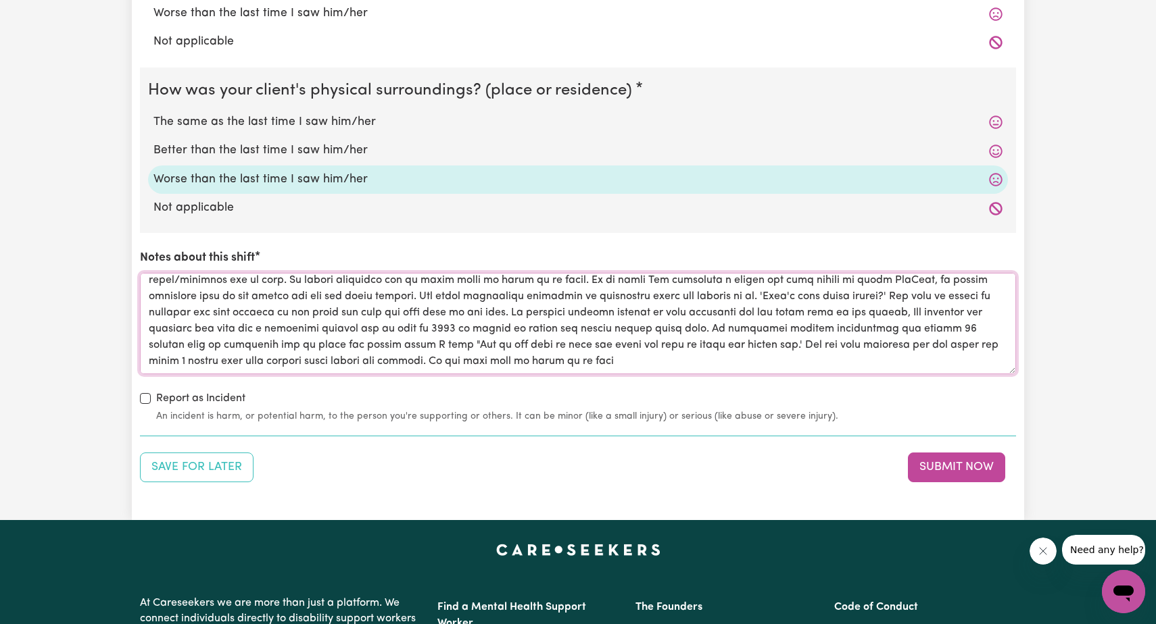
click at [767, 352] on textarea "Notes about this shift" at bounding box center [578, 323] width 876 height 101
click at [201, 361] on textarea "Notes about this shift" at bounding box center [578, 323] width 876 height 101
click at [197, 361] on textarea "Notes about this shift" at bounding box center [578, 323] width 876 height 101
click at [295, 361] on textarea "Notes about this shift" at bounding box center [578, 323] width 876 height 101
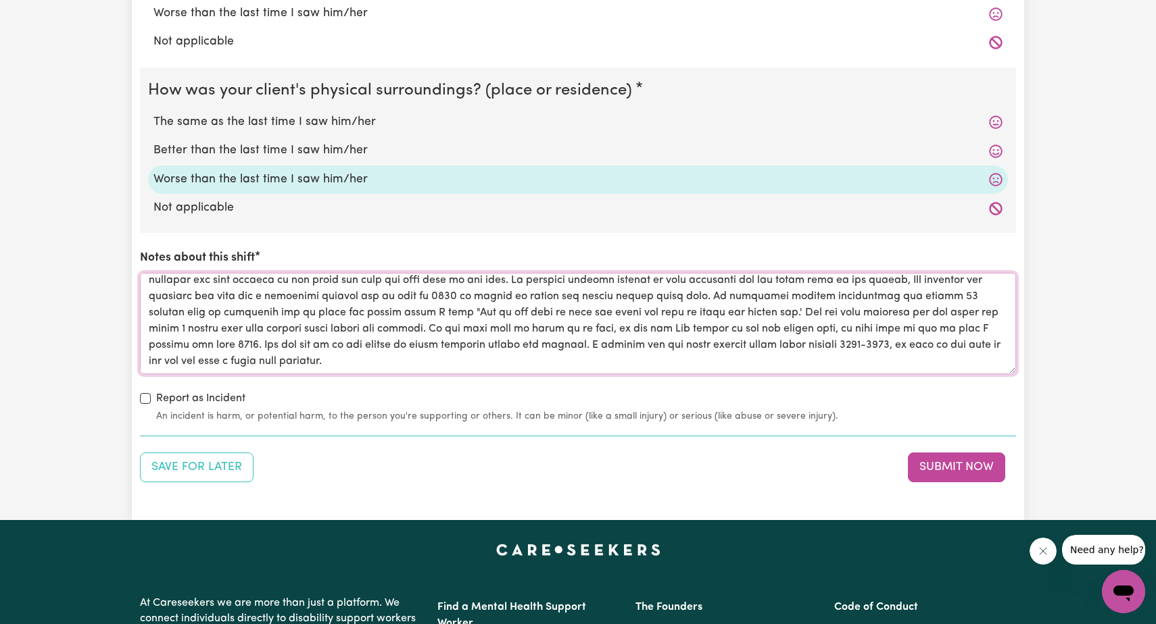
scroll to position [184, 0]
type textarea "0900 handover that [PERSON_NAME] was very wakeful during the night from 0000 on…"
click at [956, 454] on button "Submit Now" at bounding box center [956, 468] width 97 height 30
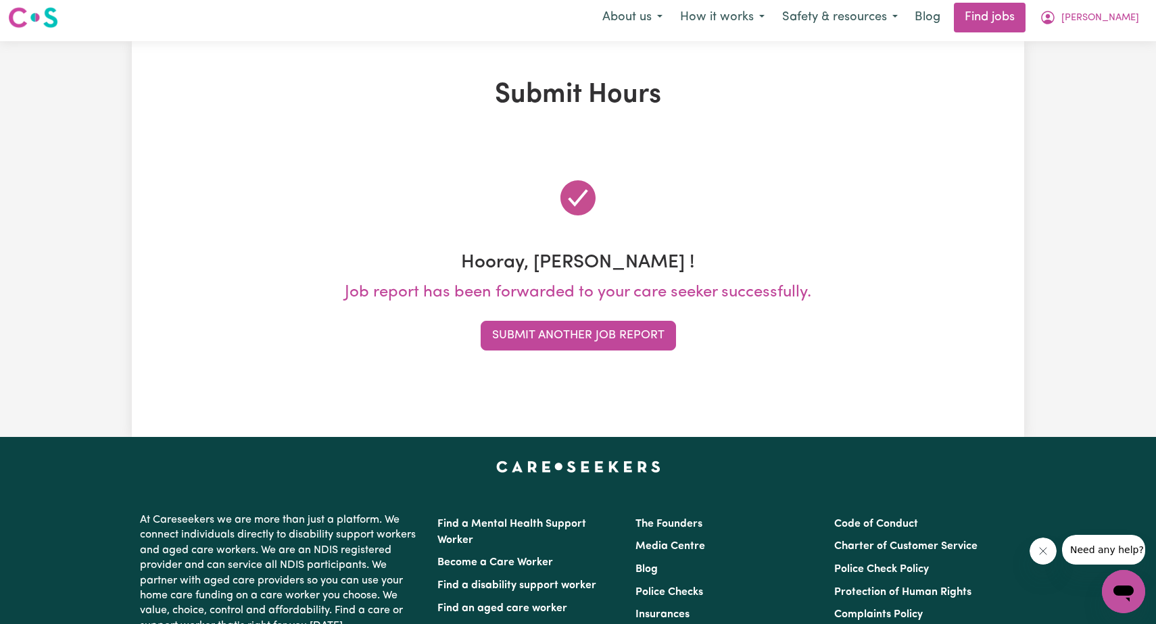
scroll to position [0, 0]
